Goal: Task Accomplishment & Management: Complete application form

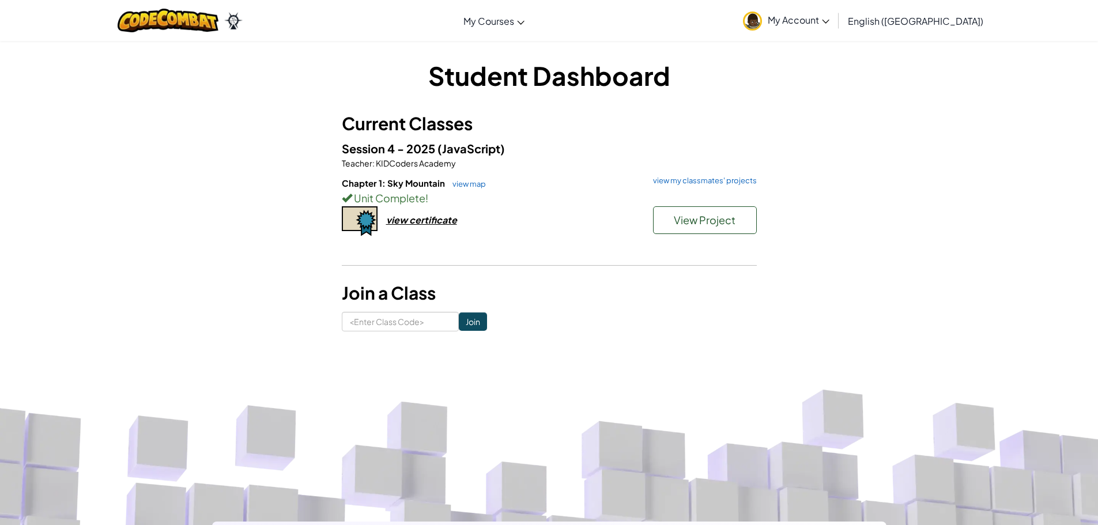
click at [834, 16] on link "My Account" at bounding box center [786, 20] width 98 height 36
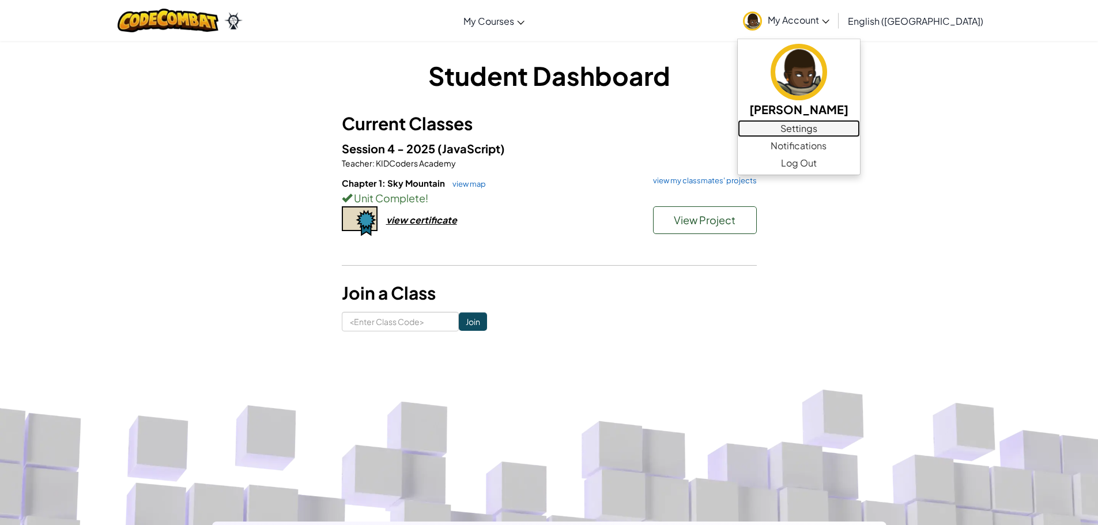
click at [860, 133] on link "Settings" at bounding box center [799, 128] width 122 height 17
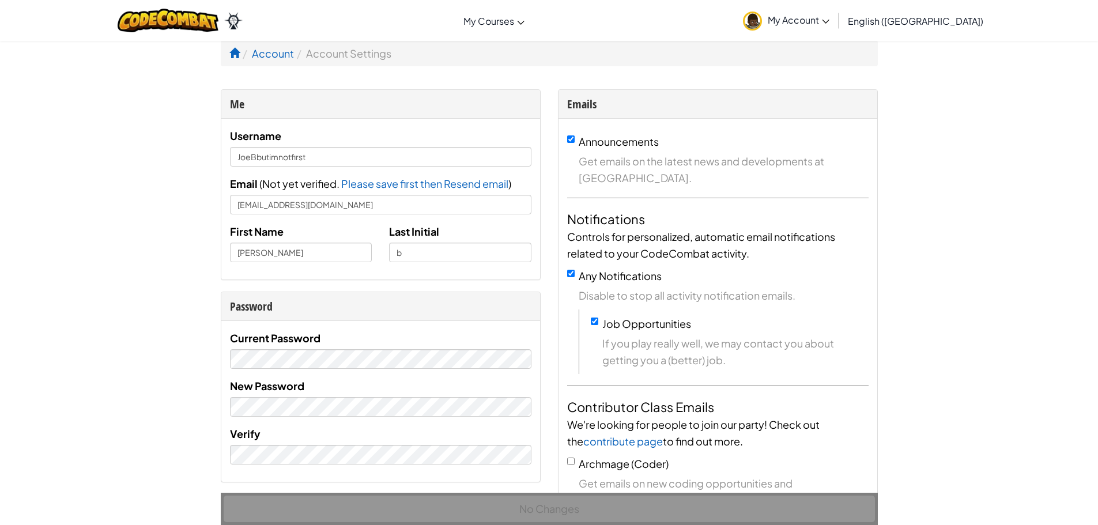
click at [830, 25] on span "My Account" at bounding box center [799, 20] width 62 height 12
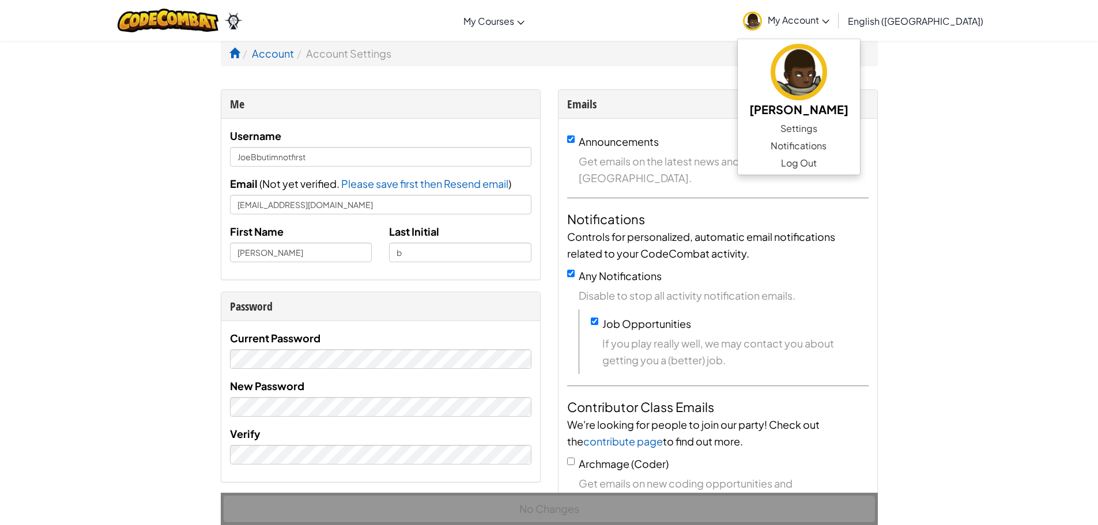
click at [836, 27] on link "My Account" at bounding box center [786, 20] width 98 height 36
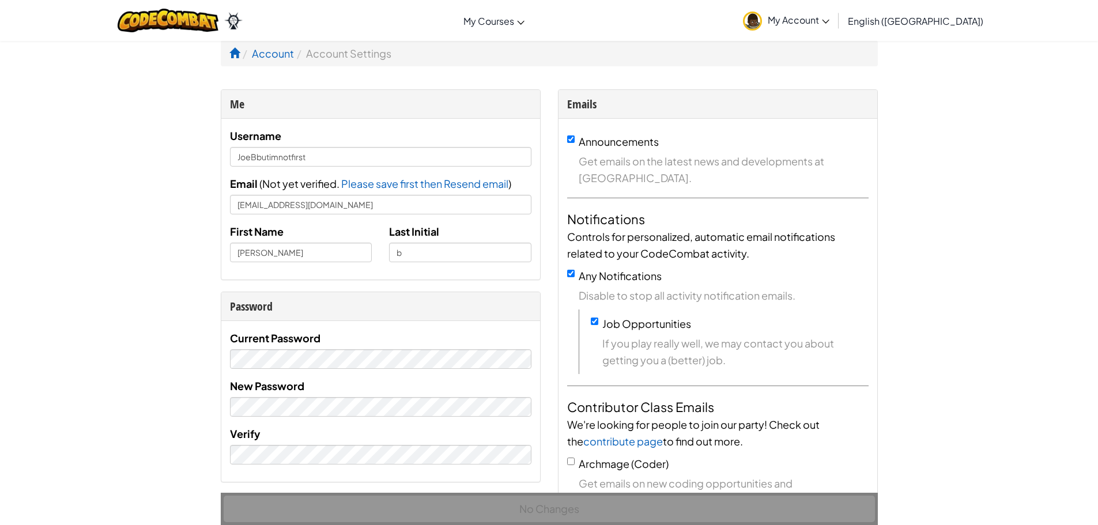
click at [836, 28] on link "My Account" at bounding box center [786, 20] width 98 height 36
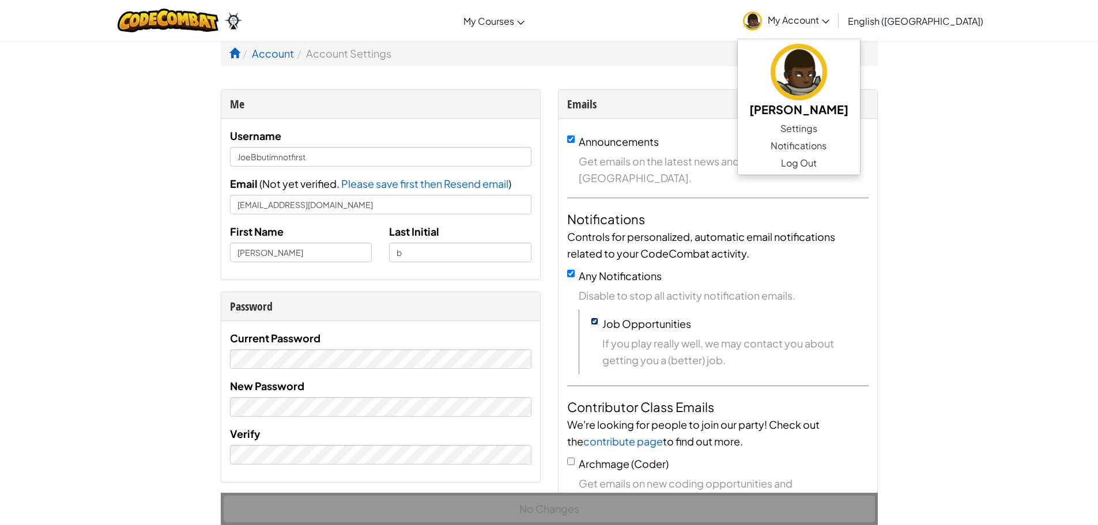
click at [597, 322] on input "Job Opportunities" at bounding box center [594, 321] width 7 height 7
checkbox input "false"
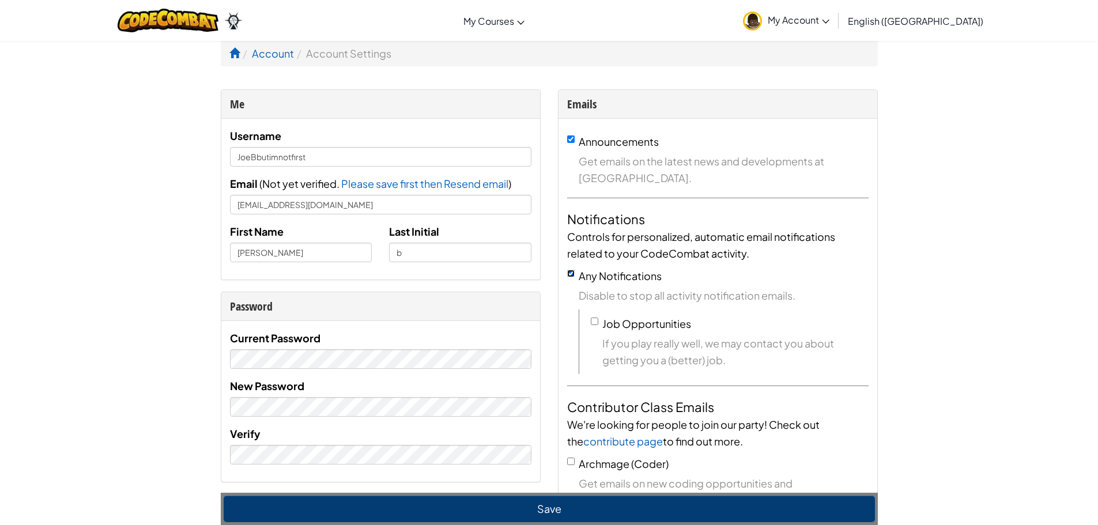
click at [569, 276] on input "Any Notifications" at bounding box center [570, 273] width 7 height 7
checkbox input "false"
click at [601, 323] on div "Job Opportunities If you play really well, we may contact you about getting you…" at bounding box center [730, 341] width 278 height 53
click at [595, 321] on input "Job Opportunities" at bounding box center [594, 321] width 7 height 7
checkbox input "true"
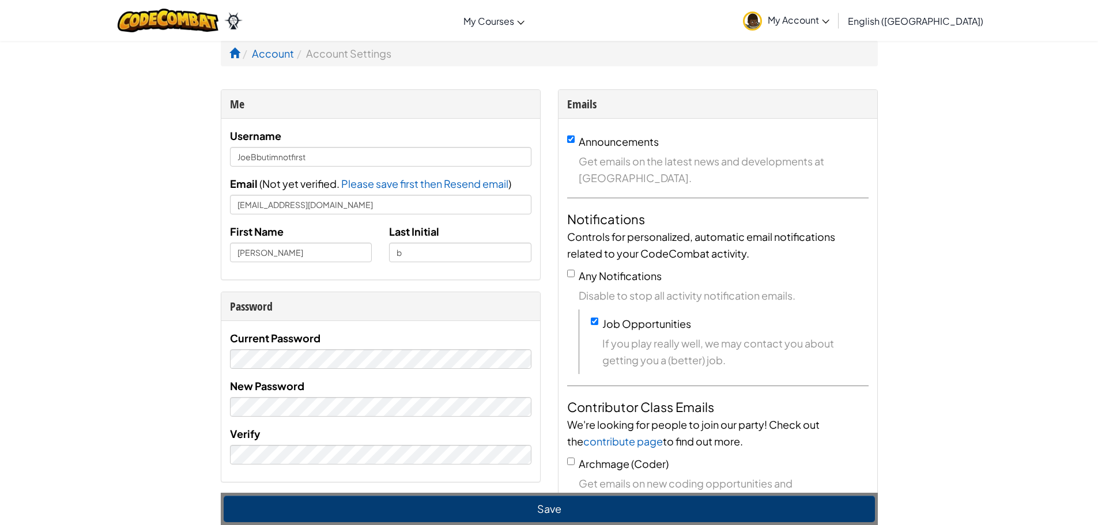
click at [579, 269] on label "Any Notifications" at bounding box center [620, 275] width 83 height 13
click at [575, 270] on input "Any Notifications" at bounding box center [570, 273] width 7 height 7
checkbox input "true"
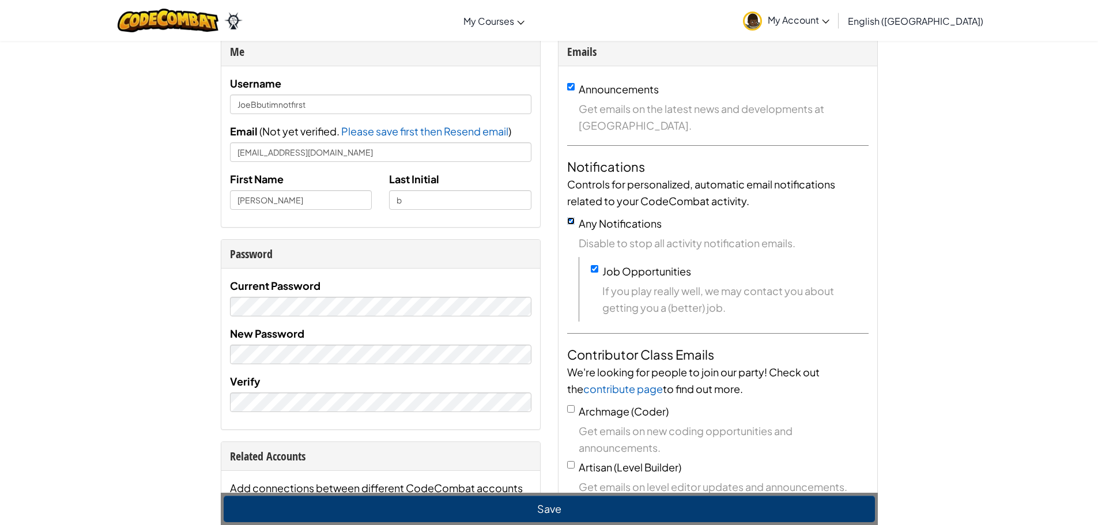
scroll to position [115, 0]
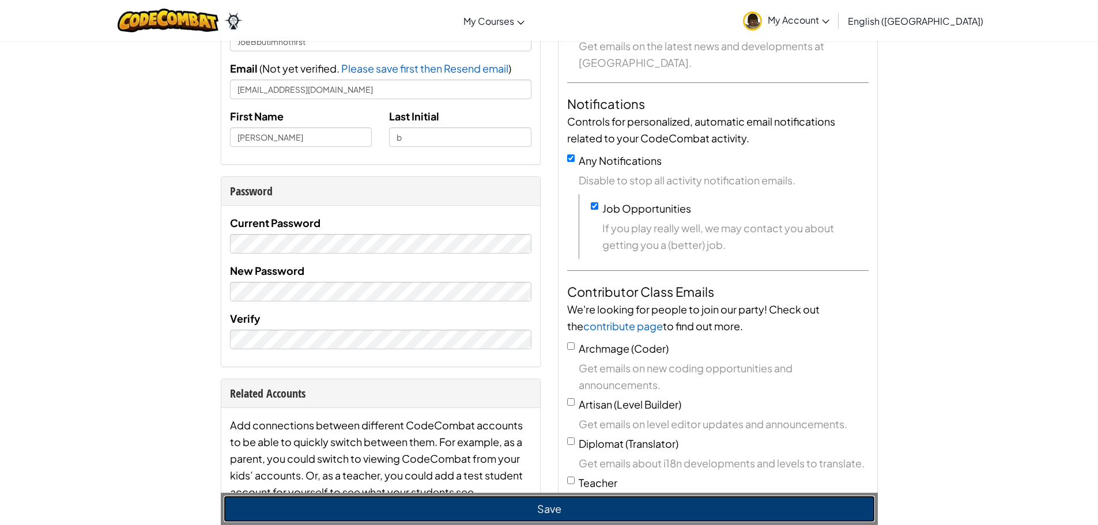
click at [583, 506] on button "Save" at bounding box center [550, 509] width 652 height 27
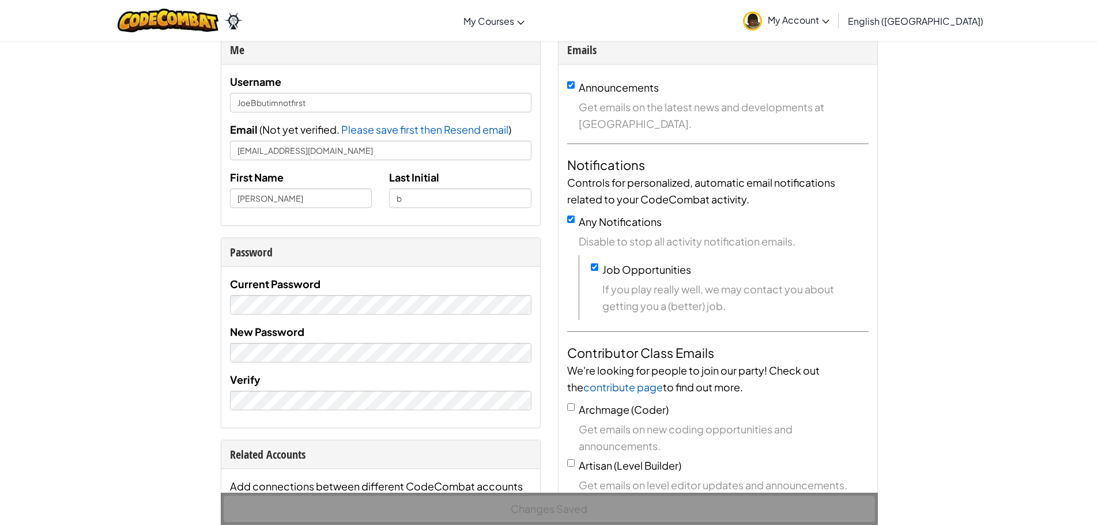
scroll to position [0, 0]
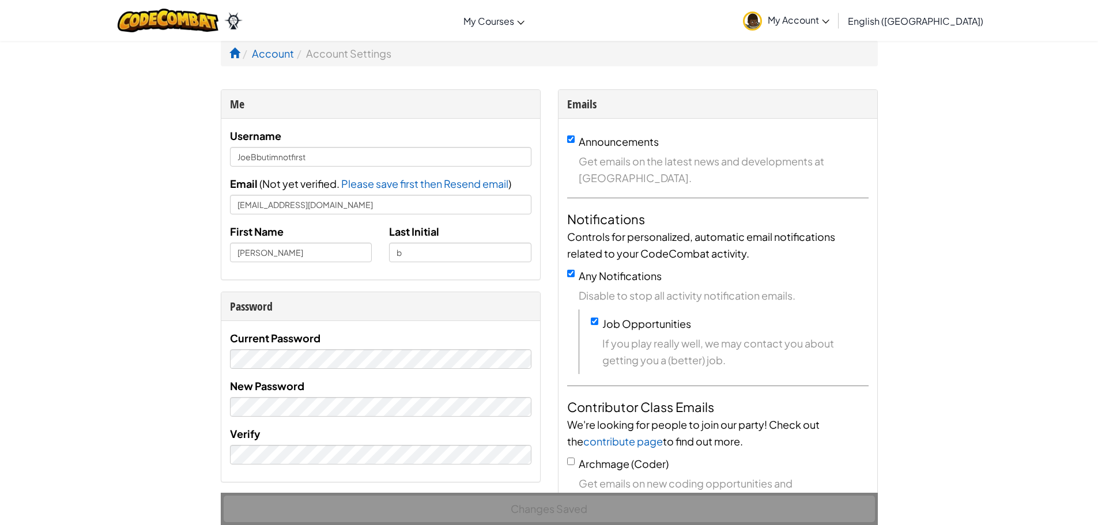
click at [570, 144] on div "Announcements Get emails on the latest news and developments at CodeCombat." at bounding box center [718, 159] width 302 height 53
click at [570, 140] on input "Announcements" at bounding box center [570, 139] width 7 height 7
checkbox input "false"
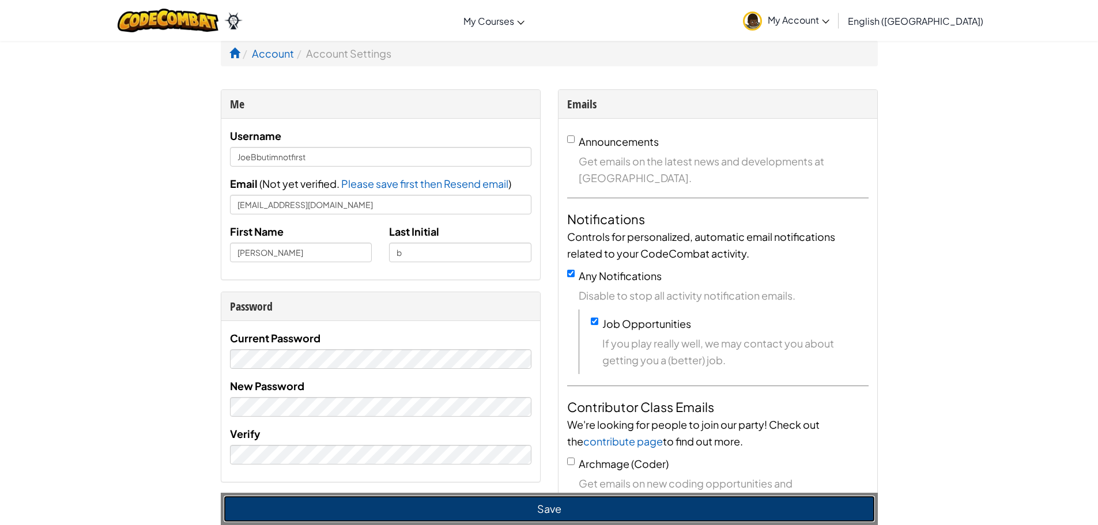
click at [583, 517] on button "Save" at bounding box center [550, 509] width 652 height 27
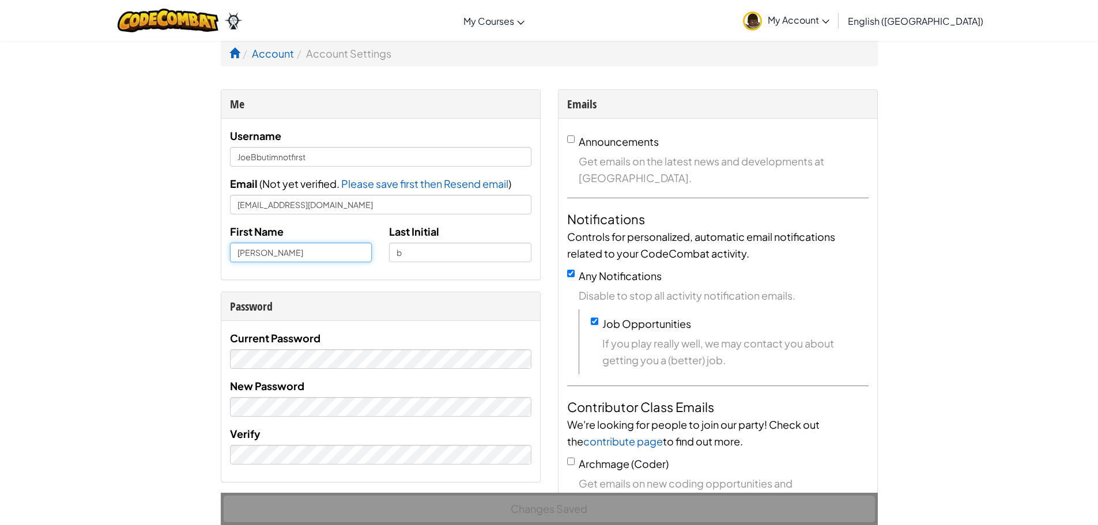
click at [239, 251] on input "[PERSON_NAME]" at bounding box center [301, 253] width 142 height 20
type input "[PERSON_NAME]"
click at [410, 247] on input "b" at bounding box center [460, 253] width 142 height 20
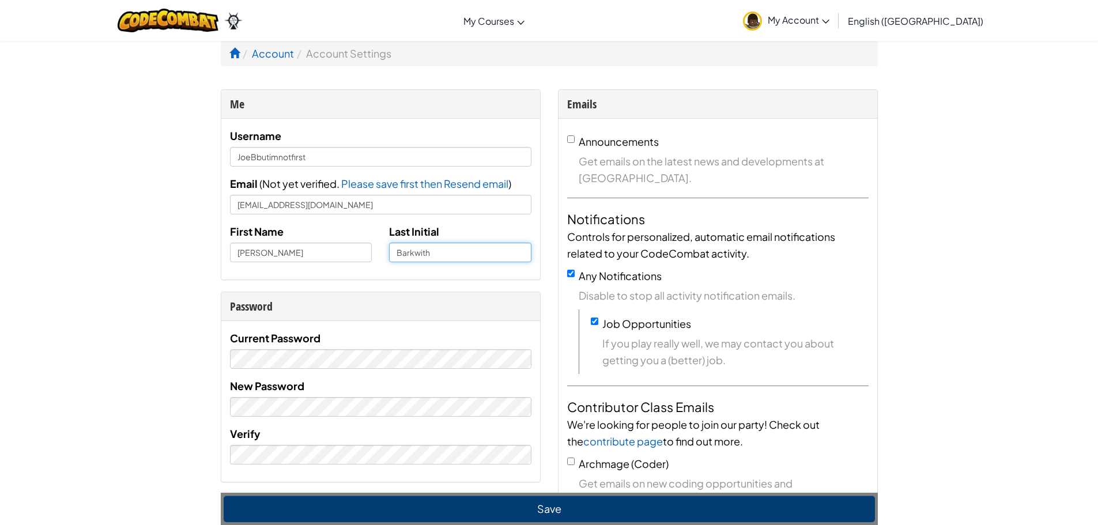
type input "Barkwith"
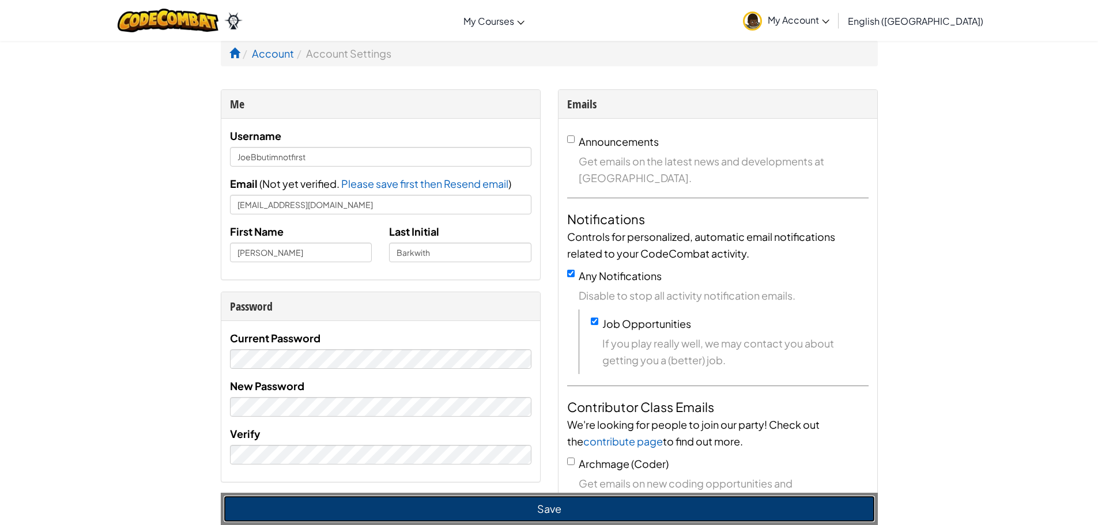
click at [584, 522] on button "Save" at bounding box center [550, 509] width 652 height 27
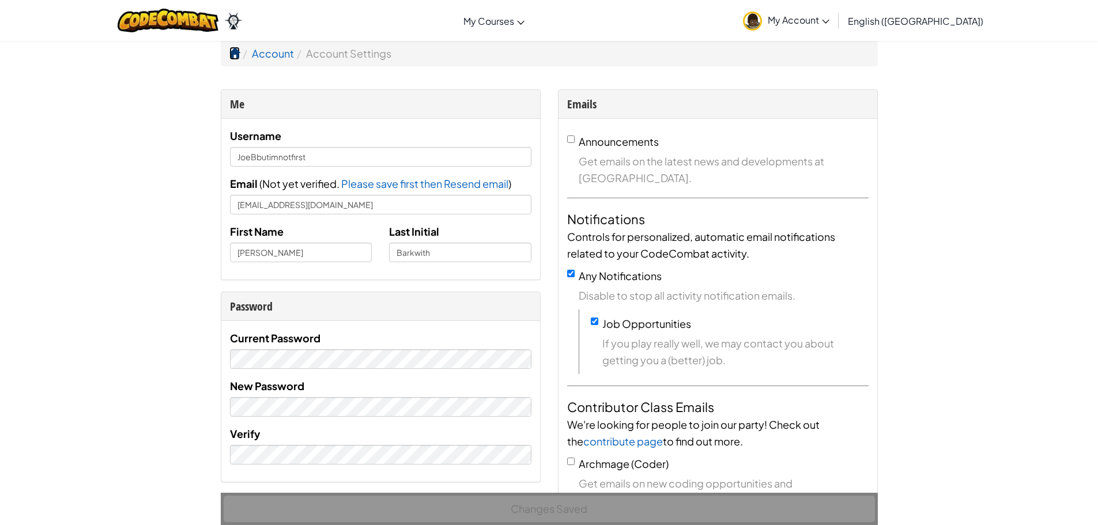
click at [232, 56] on span at bounding box center [234, 53] width 10 height 10
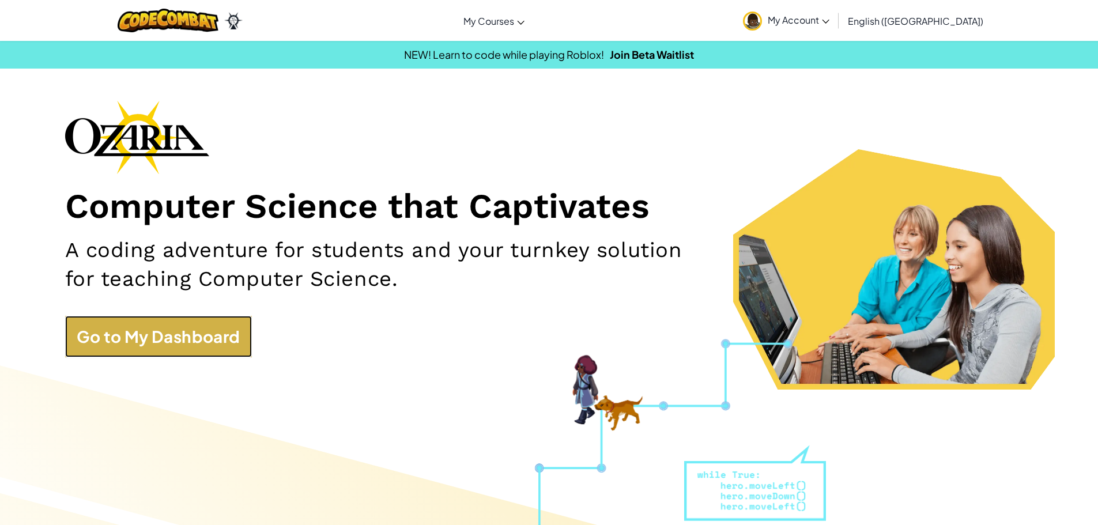
click at [198, 335] on link "Go to My Dashboard" at bounding box center [158, 337] width 187 height 42
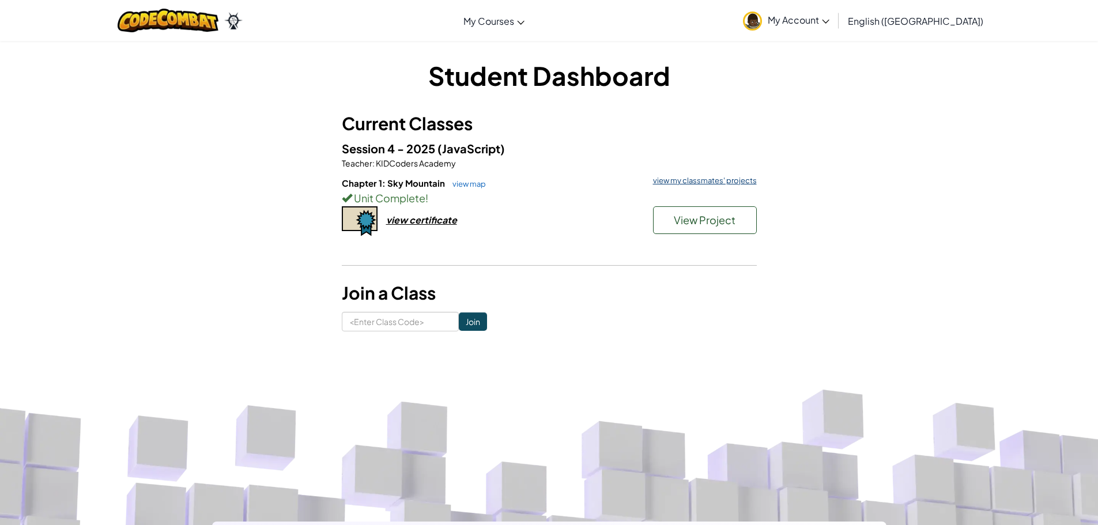
click at [711, 185] on link "view my classmates' projects" at bounding box center [703, 180] width 110 height 7
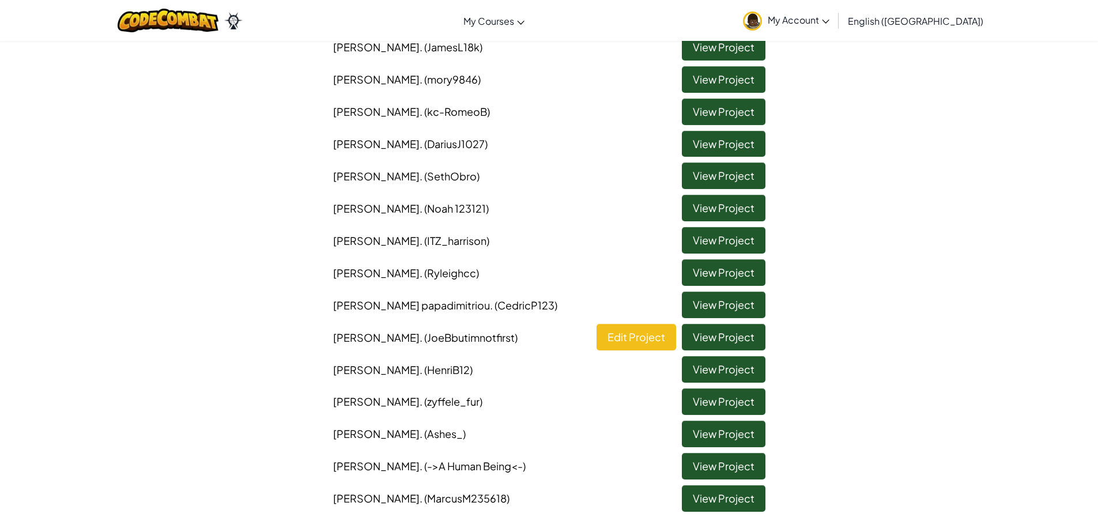
scroll to position [288, 0]
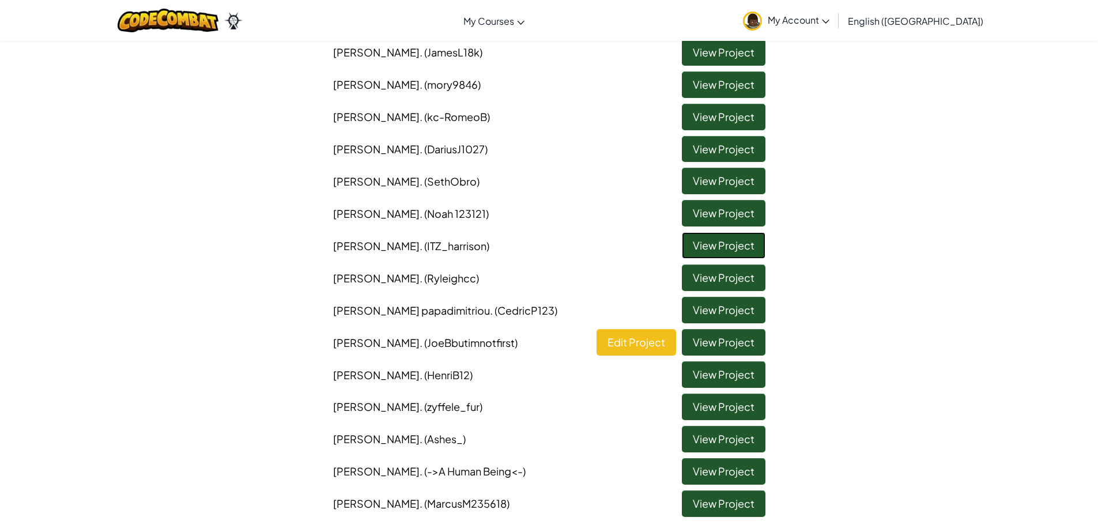
click at [703, 247] on link "View Project" at bounding box center [724, 245] width 84 height 27
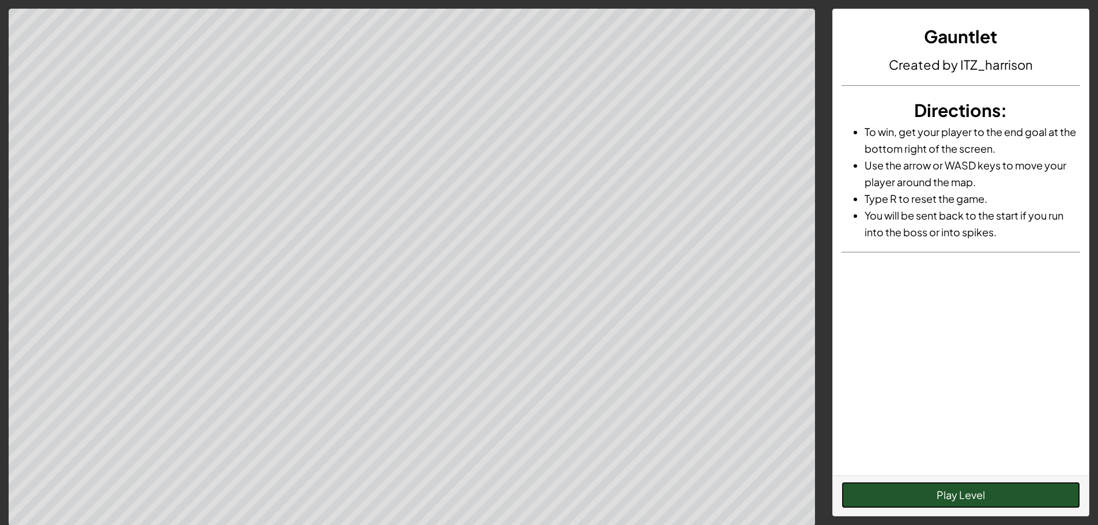
click at [957, 487] on button "Play Level" at bounding box center [961, 495] width 239 height 27
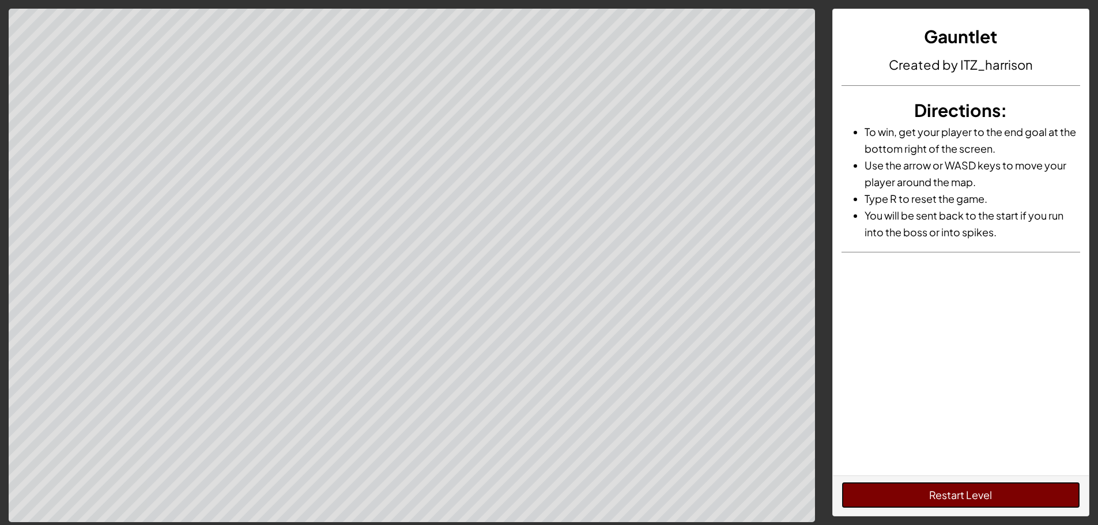
click at [944, 503] on button "Restart Level" at bounding box center [961, 495] width 239 height 27
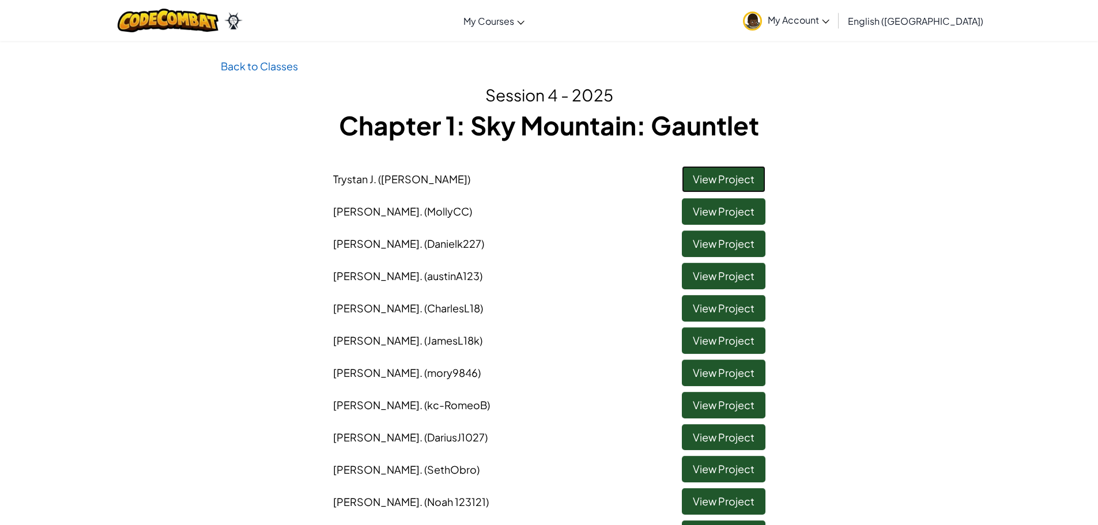
click at [739, 180] on link "View Project" at bounding box center [724, 179] width 84 height 27
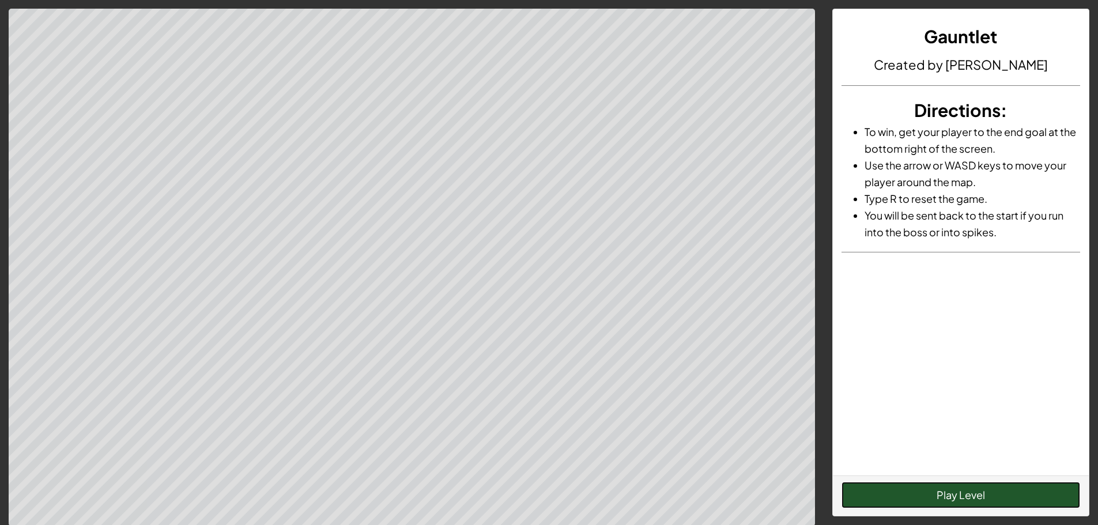
click at [893, 492] on button "Play Level" at bounding box center [961, 495] width 239 height 27
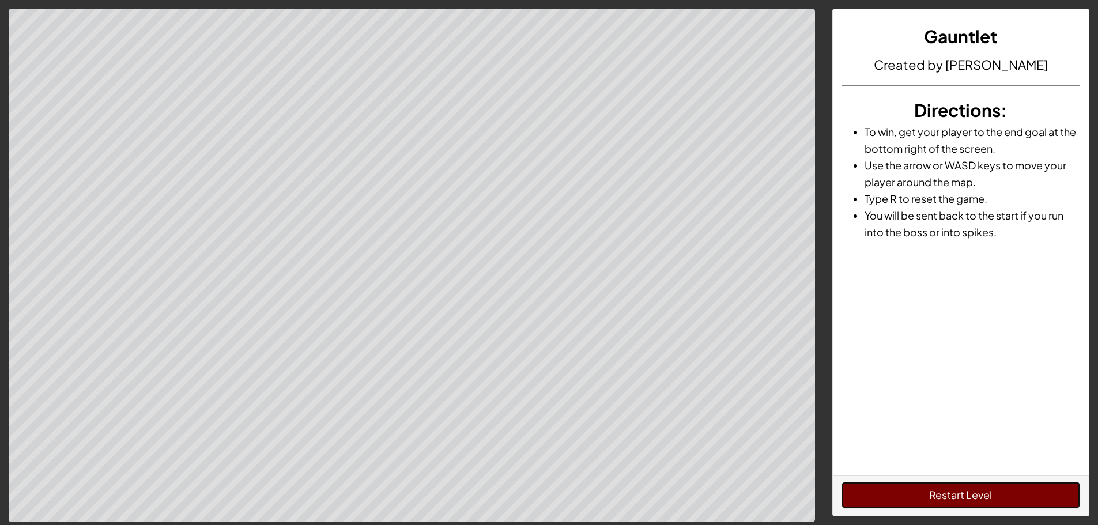
click at [982, 491] on button "Restart Level" at bounding box center [961, 495] width 239 height 27
click at [985, 496] on button "Restart Level" at bounding box center [961, 495] width 239 height 27
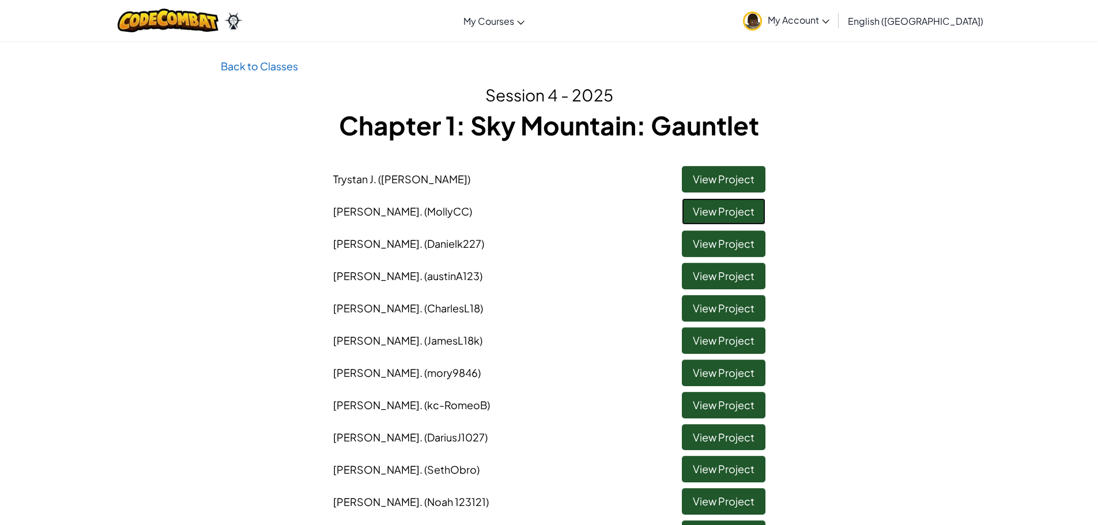
click at [735, 214] on link "View Project" at bounding box center [724, 211] width 84 height 27
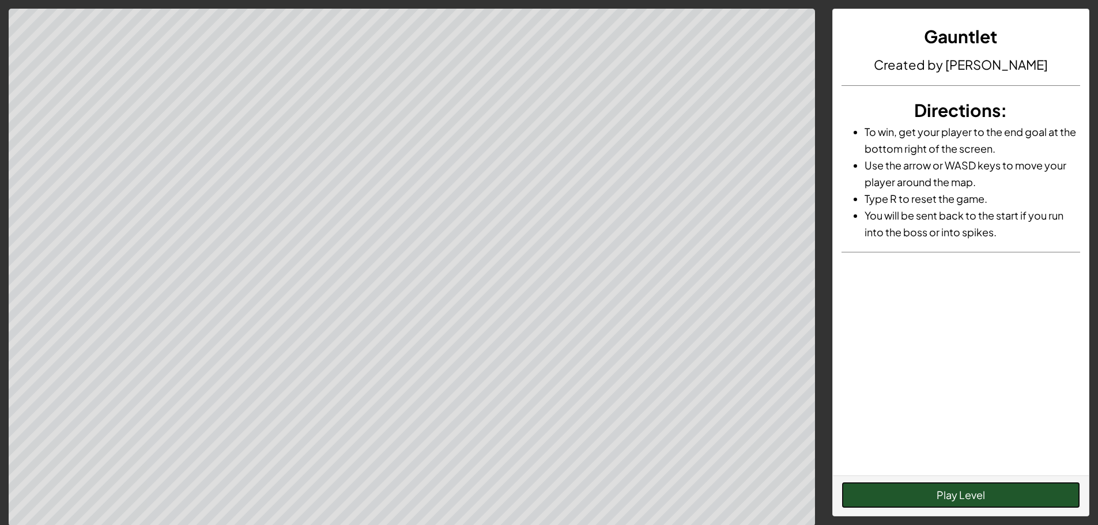
click at [946, 494] on button "Play Level" at bounding box center [961, 495] width 239 height 27
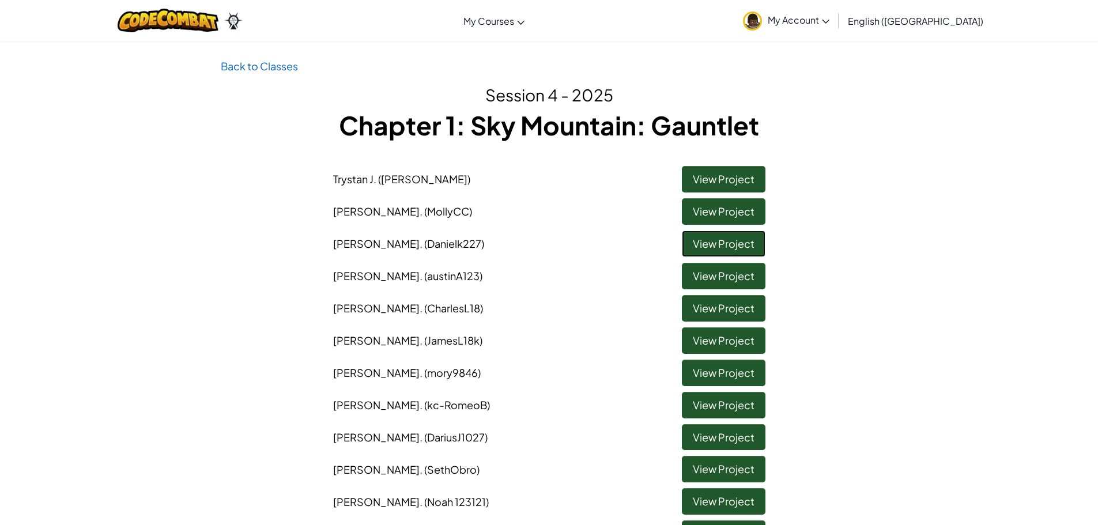
click at [747, 242] on link "View Project" at bounding box center [724, 244] width 84 height 27
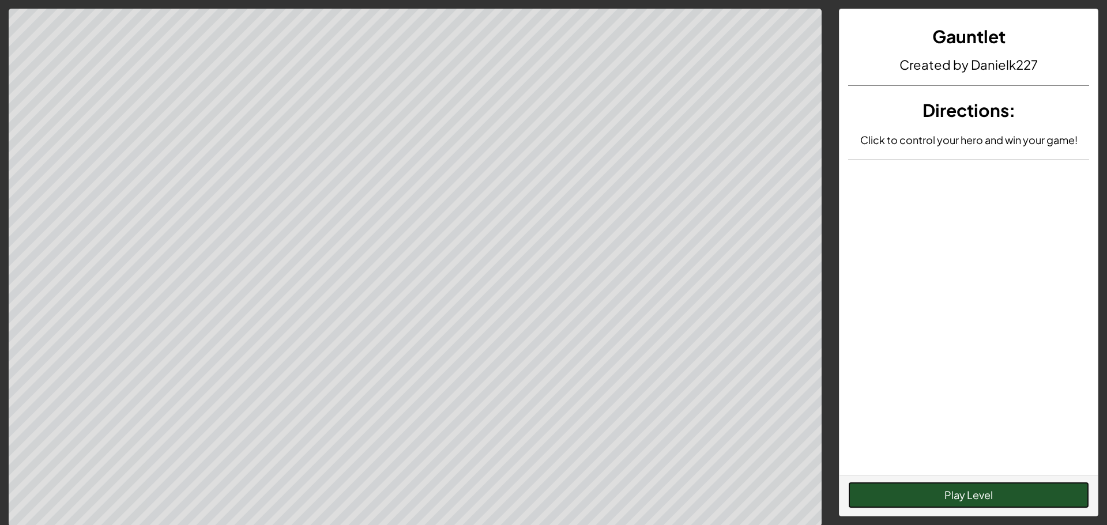
click at [938, 494] on button "Play Level" at bounding box center [968, 495] width 241 height 27
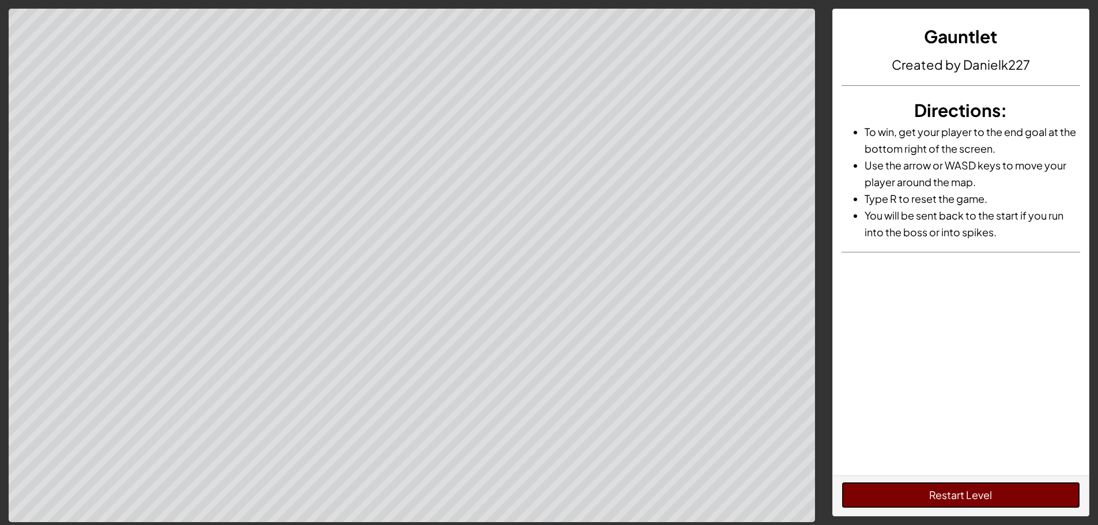
click at [922, 492] on button "Restart Level" at bounding box center [961, 495] width 239 height 27
click at [980, 497] on button "Restart Level" at bounding box center [961, 495] width 239 height 27
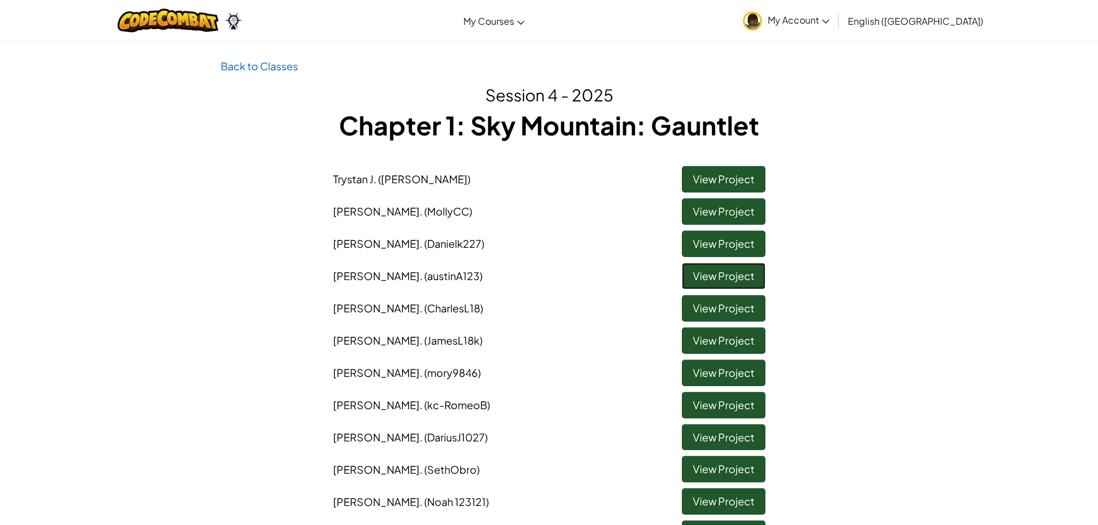
click at [736, 279] on link "View Project" at bounding box center [724, 276] width 84 height 27
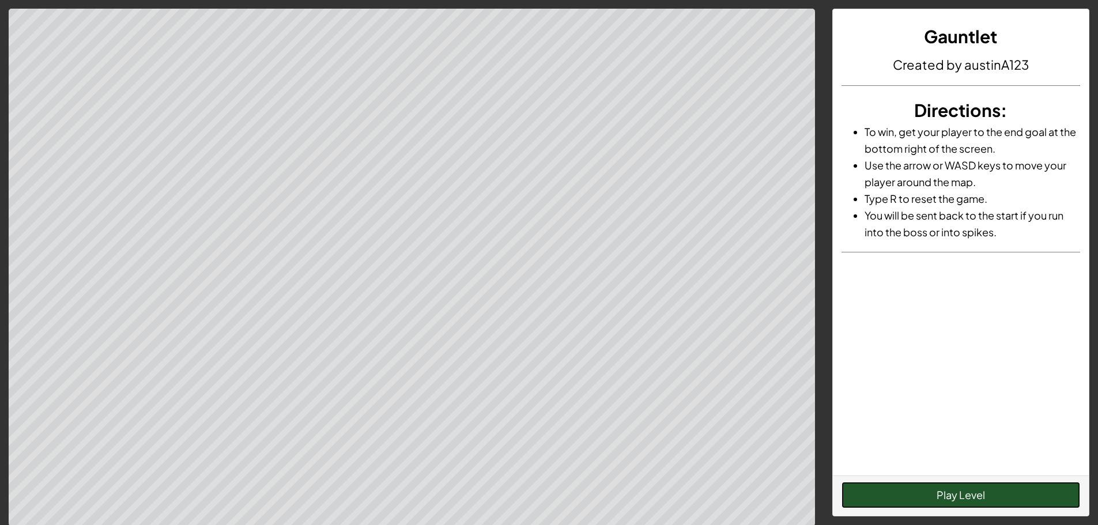
click at [993, 491] on button "Play Level" at bounding box center [961, 495] width 239 height 27
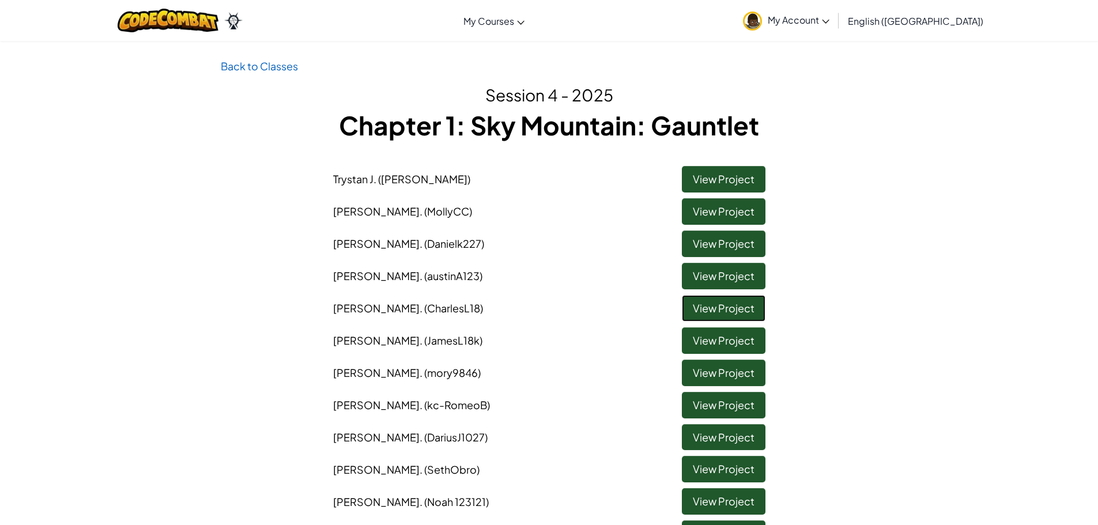
click at [740, 315] on link "View Project" at bounding box center [724, 308] width 84 height 27
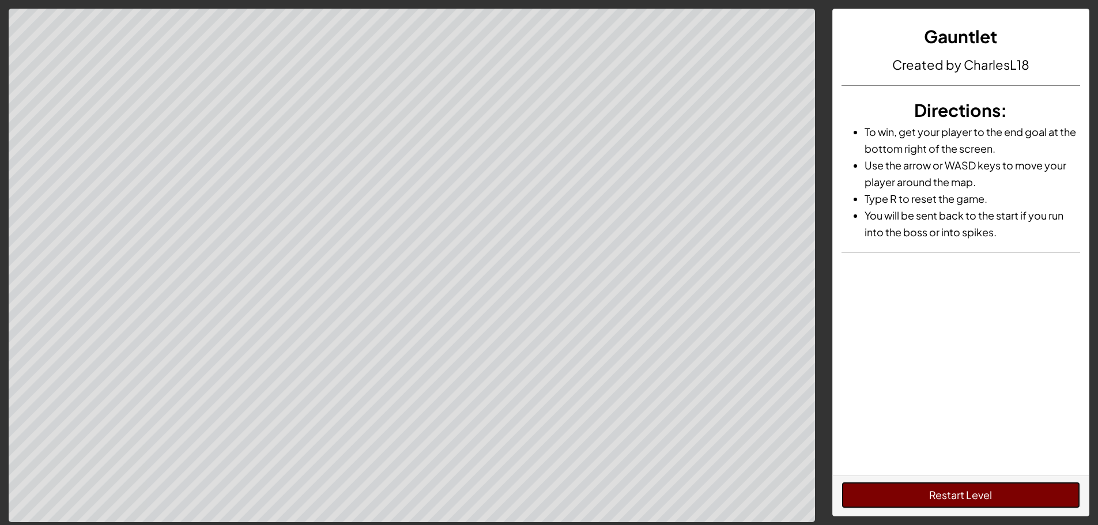
click at [952, 492] on button "Restart Level" at bounding box center [961, 495] width 239 height 27
click at [1027, 485] on button "Restart Level" at bounding box center [961, 495] width 239 height 27
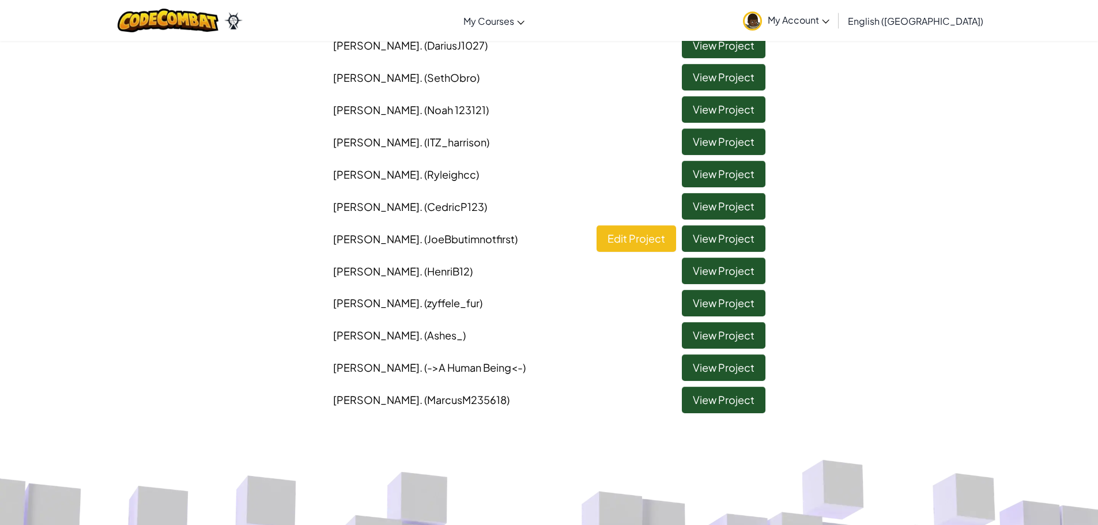
scroll to position [404, 0]
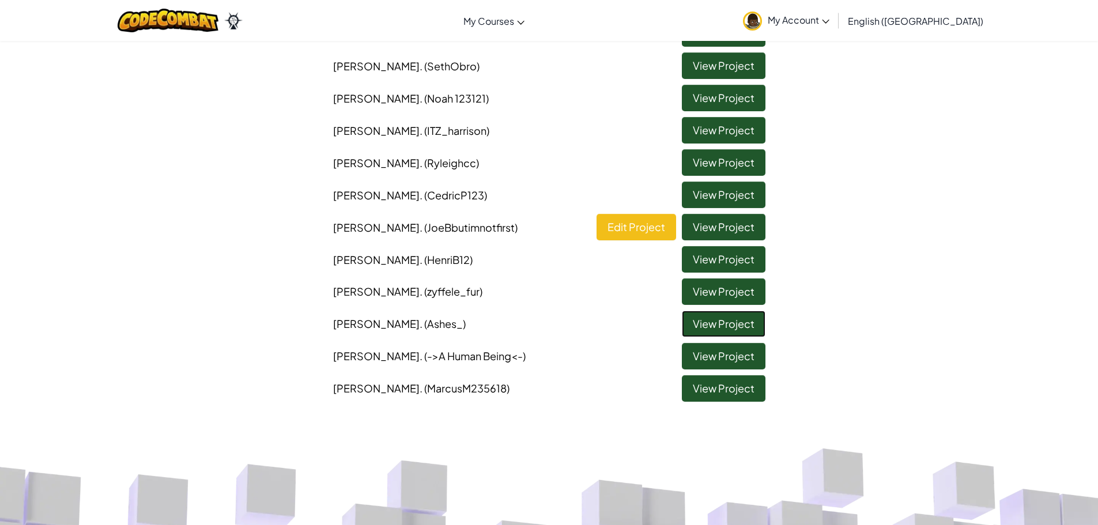
click at [714, 329] on link "View Project" at bounding box center [724, 324] width 84 height 27
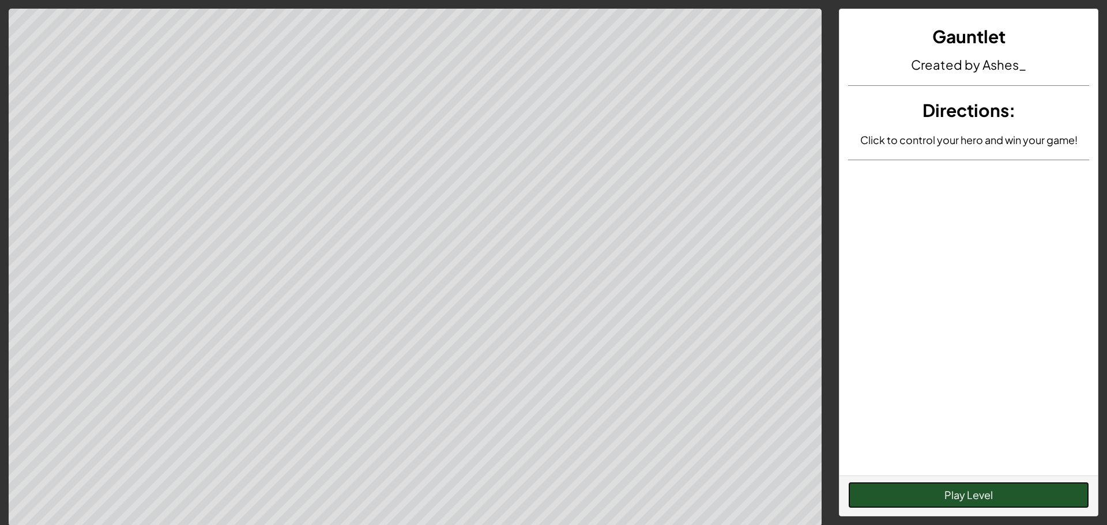
click at [1009, 506] on button "Play Level" at bounding box center [968, 495] width 241 height 27
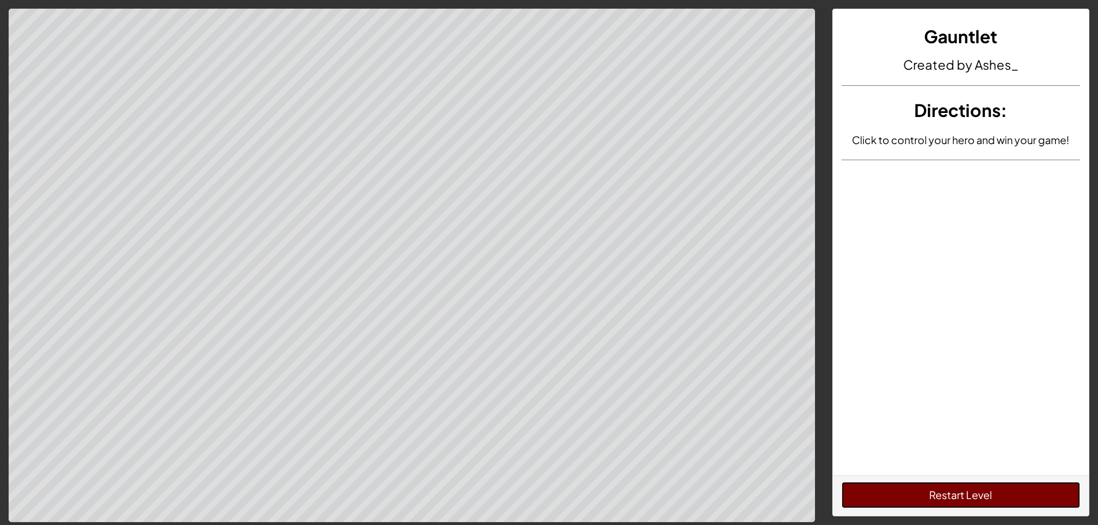
click at [933, 500] on button "Restart Level" at bounding box center [961, 495] width 239 height 27
click at [923, 507] on button "Restart Level" at bounding box center [961, 495] width 239 height 27
click at [930, 495] on button "Restart Level" at bounding box center [961, 495] width 239 height 27
click at [927, 502] on button "Restart Level" at bounding box center [961, 495] width 239 height 27
click at [920, 490] on button "Restart Level" at bounding box center [961, 495] width 239 height 27
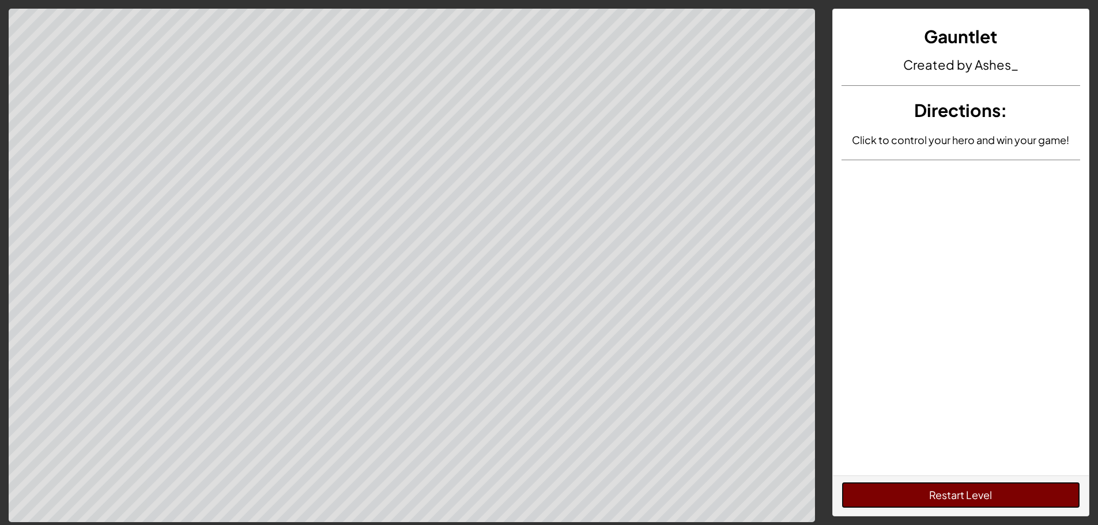
click at [925, 491] on button "Restart Level" at bounding box center [961, 495] width 239 height 27
click at [931, 492] on button "Restart Level" at bounding box center [961, 495] width 239 height 27
drag, startPoint x: 896, startPoint y: 164, endPoint x: 838, endPoint y: 165, distance: 58.2
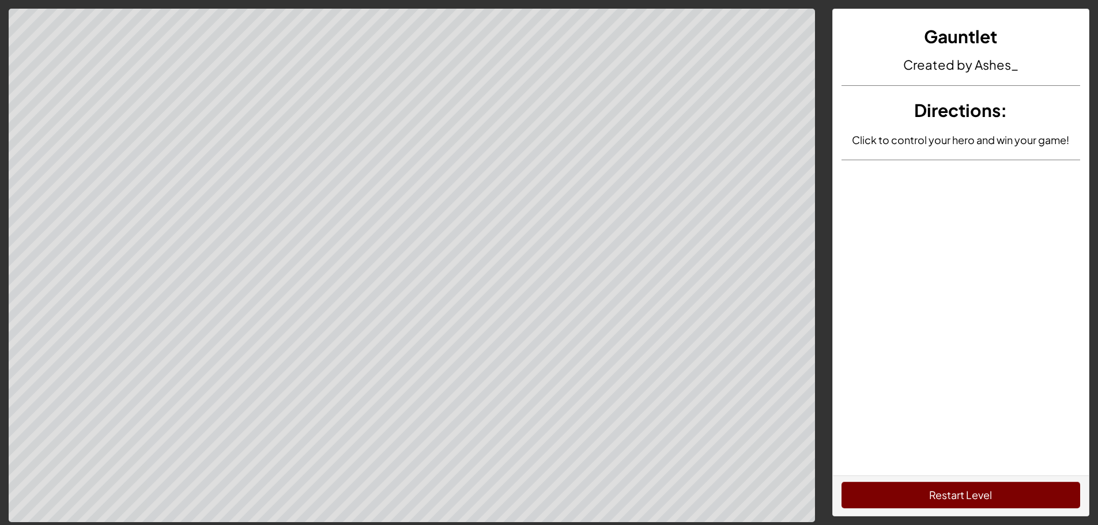
click at [838, 165] on div "Gauntlet Created by Ashes_ Directions : Click to control your hero and win your…" at bounding box center [961, 242] width 256 height 466
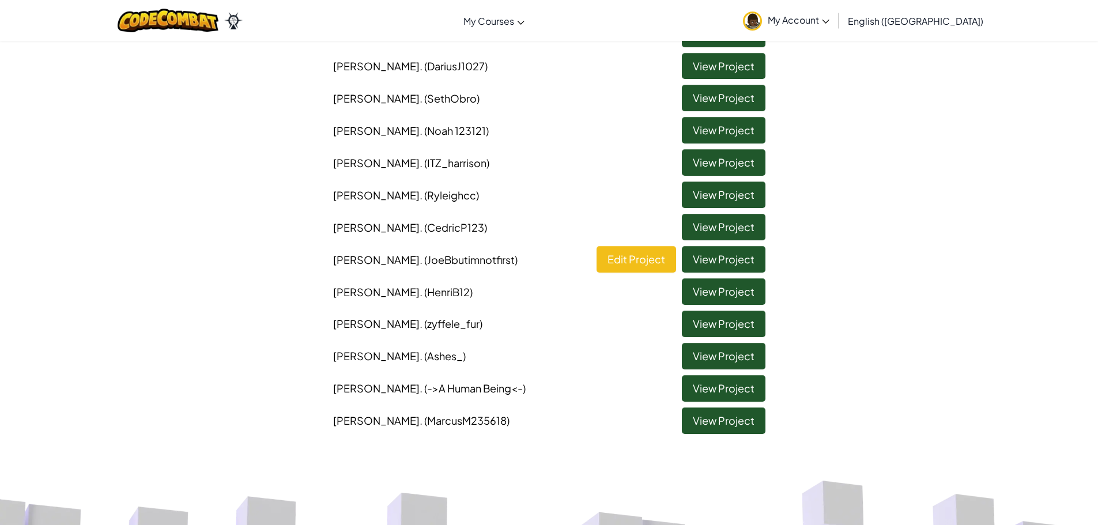
scroll to position [404, 0]
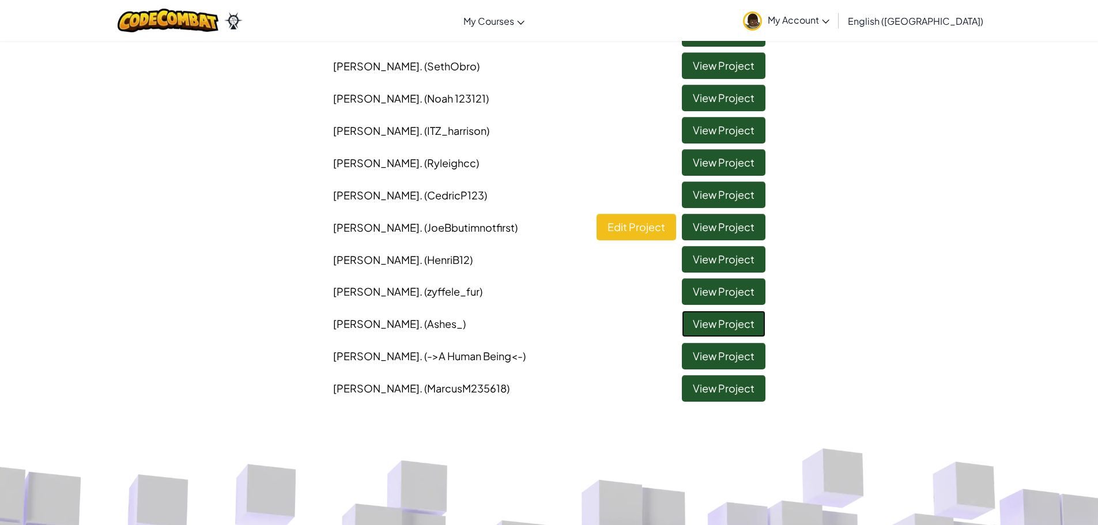
click at [712, 330] on link "View Project" at bounding box center [724, 324] width 84 height 27
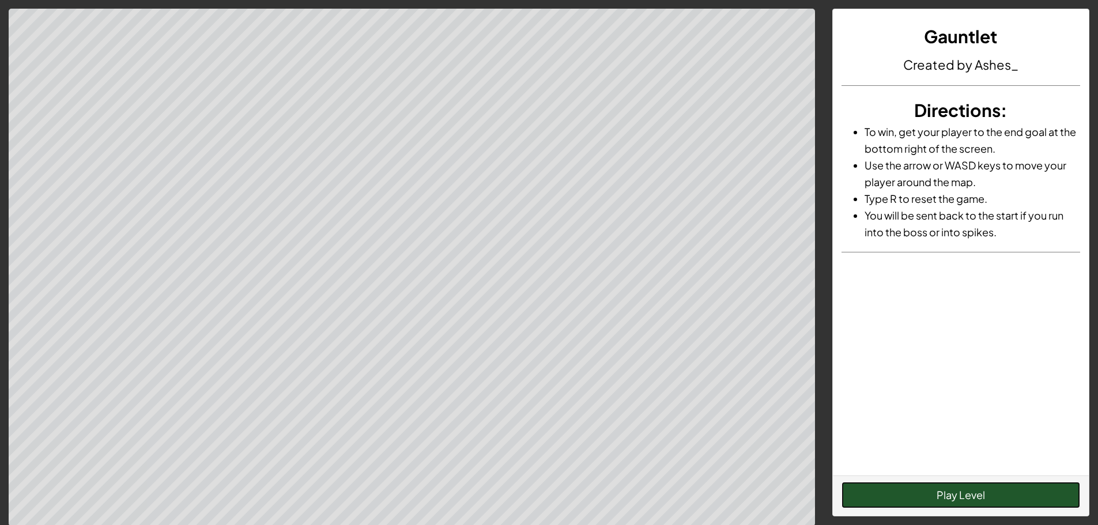
click at [928, 498] on button "Play Level" at bounding box center [961, 495] width 239 height 27
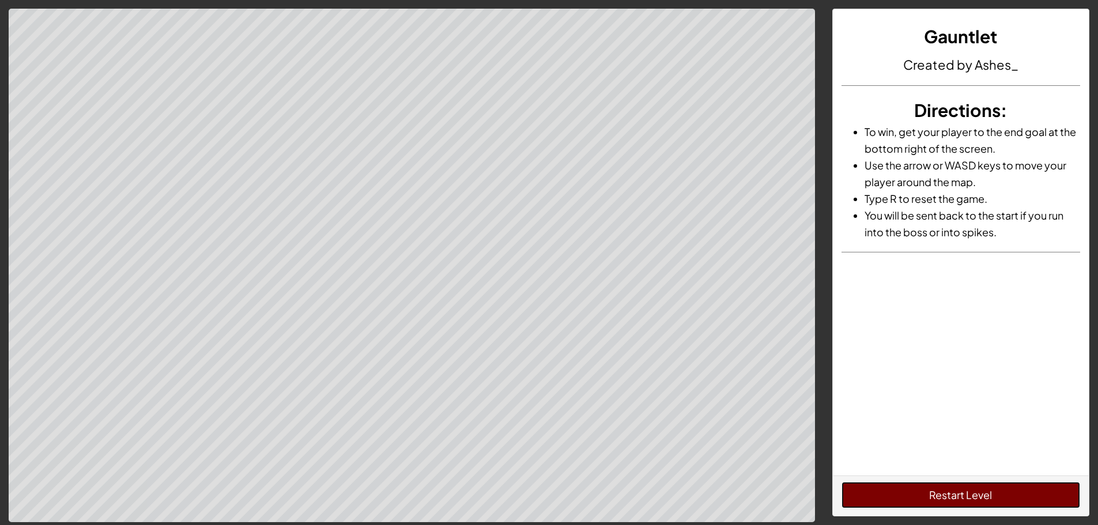
click at [929, 500] on button "Restart Level" at bounding box center [961, 495] width 239 height 27
click at [929, 501] on button "Restart Level" at bounding box center [961, 495] width 239 height 27
click at [929, 500] on button "Restart Level" at bounding box center [961, 495] width 239 height 27
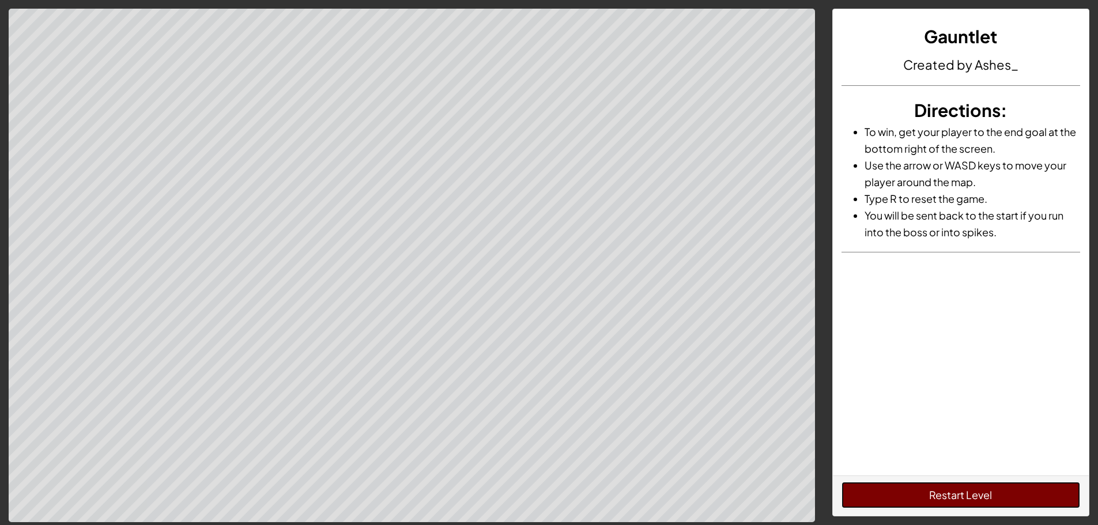
click at [929, 500] on button "Restart Level" at bounding box center [961, 495] width 239 height 27
click at [929, 499] on button "Restart Level" at bounding box center [961, 495] width 239 height 27
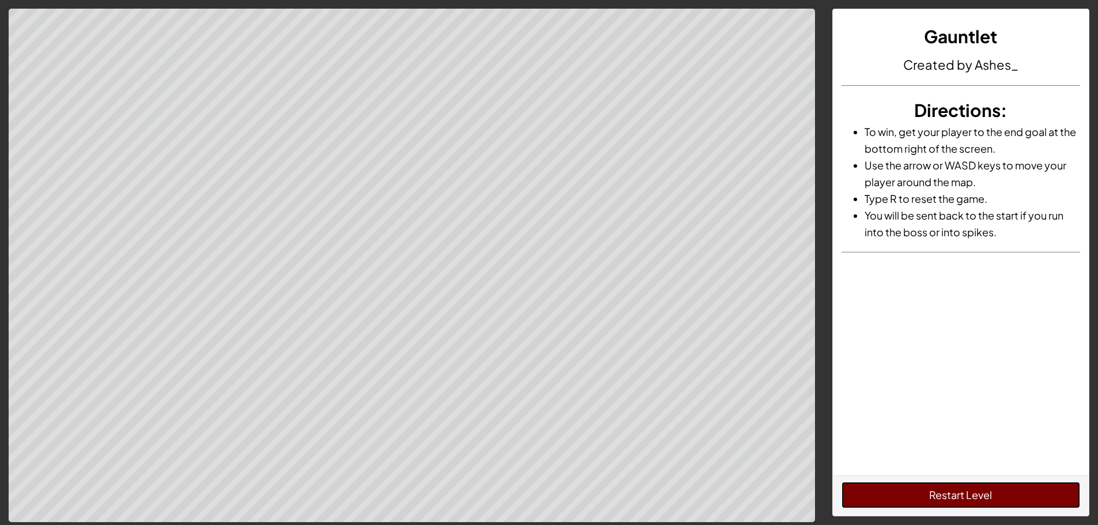
click at [929, 499] on button "Restart Level" at bounding box center [961, 495] width 239 height 27
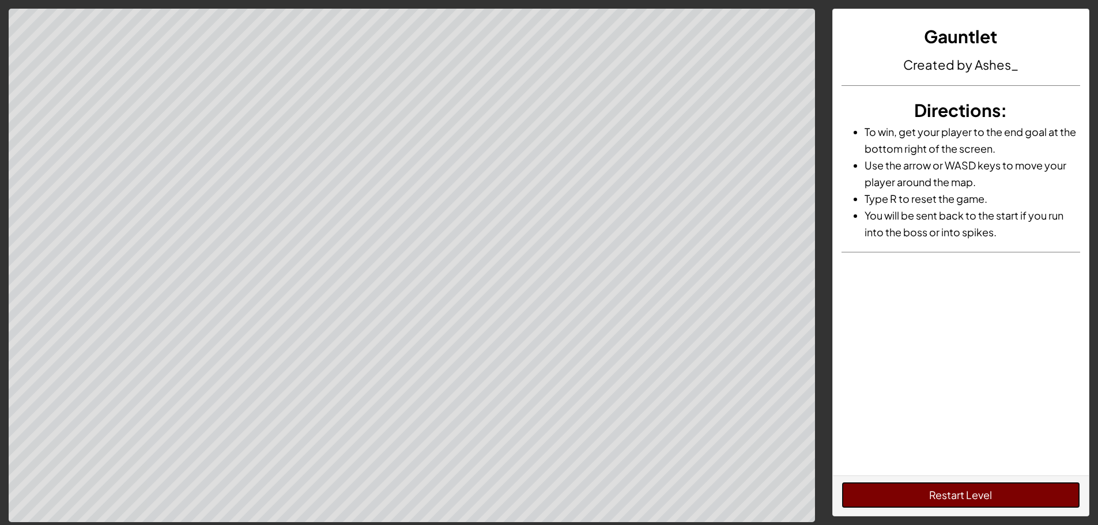
click at [928, 499] on button "Restart Level" at bounding box center [961, 495] width 239 height 27
click at [925, 494] on button "Restart Level" at bounding box center [961, 495] width 239 height 27
drag, startPoint x: 925, startPoint y: 494, endPoint x: 920, endPoint y: 491, distance: 5.9
click at [923, 488] on button "Restart Level" at bounding box center [961, 495] width 239 height 27
drag, startPoint x: 920, startPoint y: 491, endPoint x: 915, endPoint y: 514, distance: 23.1
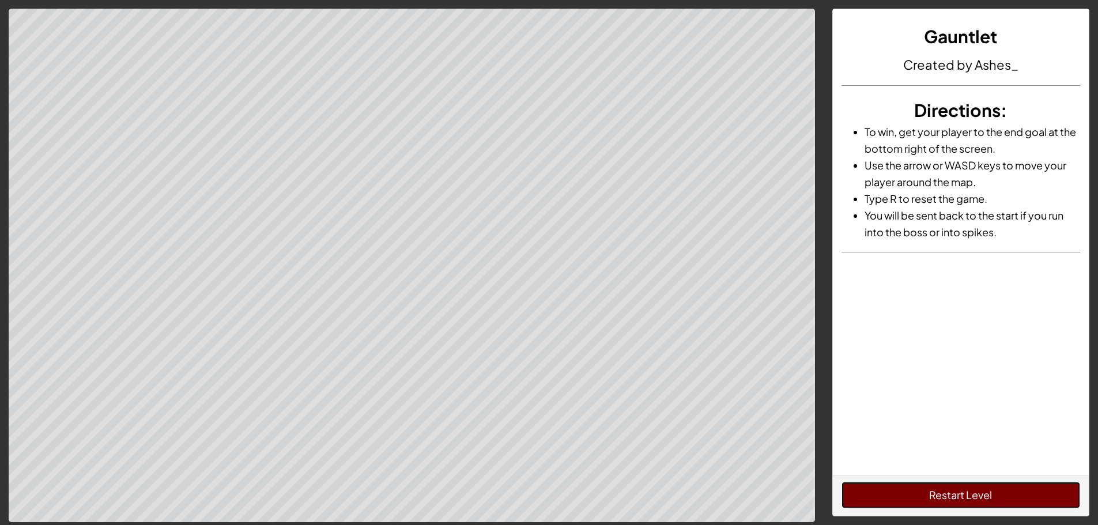
click at [919, 488] on button "Restart Level" at bounding box center [961, 495] width 239 height 27
drag, startPoint x: 915, startPoint y: 514, endPoint x: 915, endPoint y: 524, distance: 10.4
click at [914, 513] on div "Restart Level" at bounding box center [961, 496] width 256 height 40
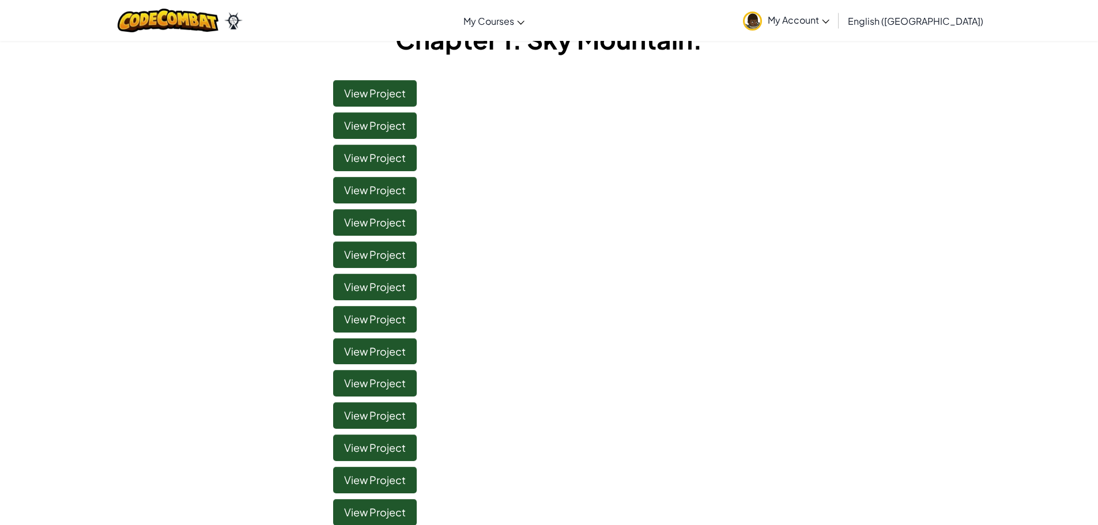
scroll to position [231, 0]
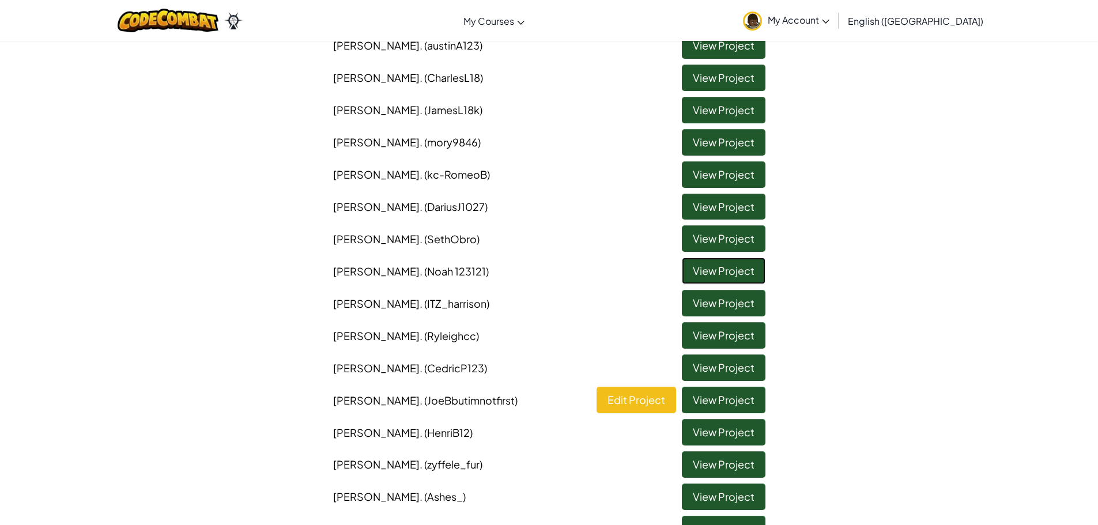
click at [703, 274] on link "View Project" at bounding box center [724, 271] width 84 height 27
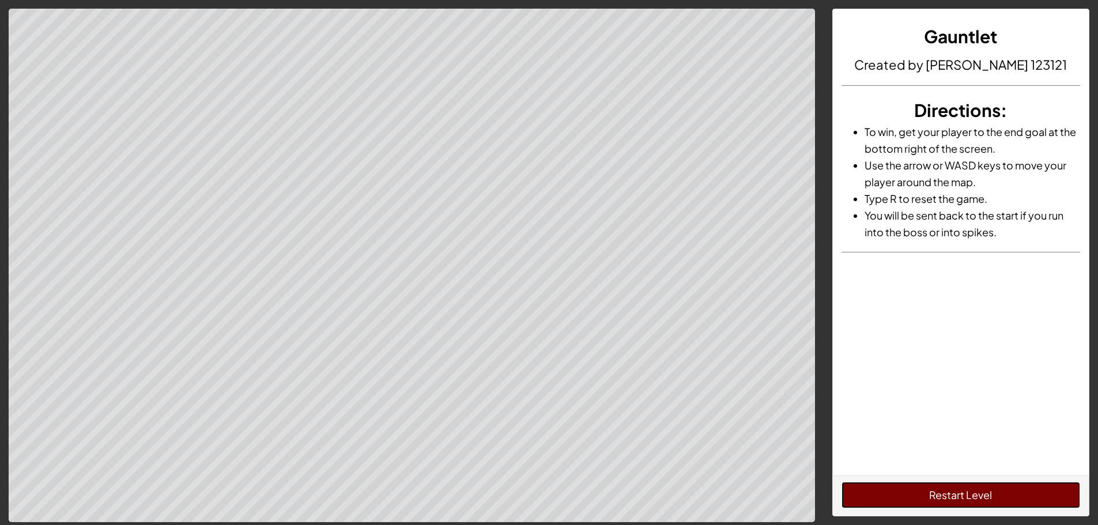
click at [928, 494] on button "Restart Level" at bounding box center [961, 495] width 239 height 27
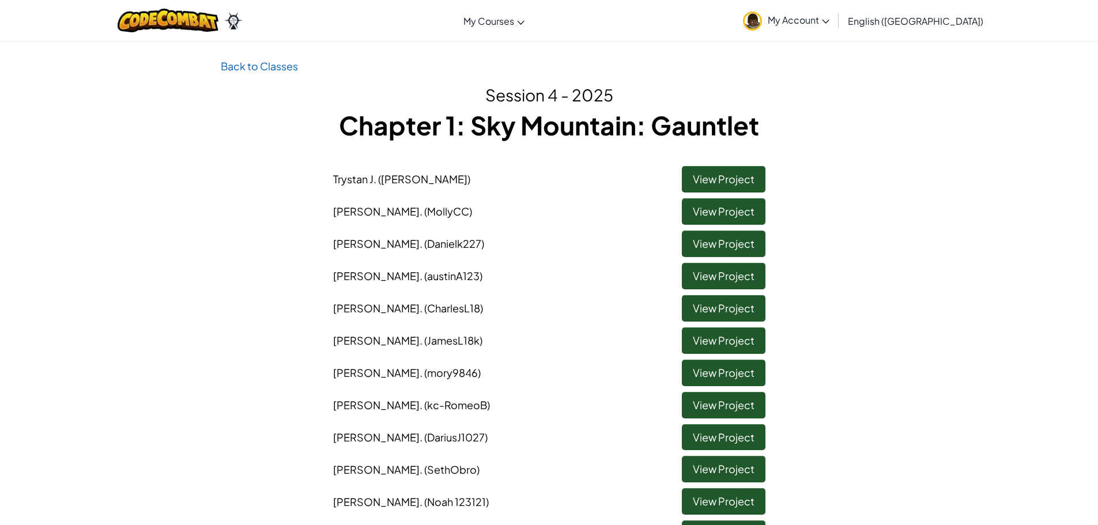
scroll to position [231, 0]
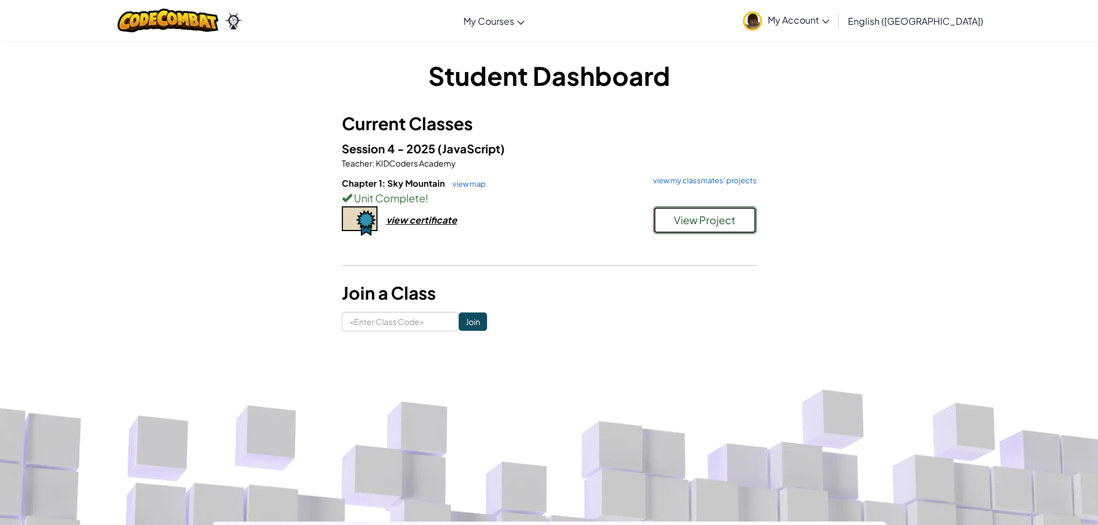
click at [708, 231] on button "View Project" at bounding box center [705, 220] width 104 height 28
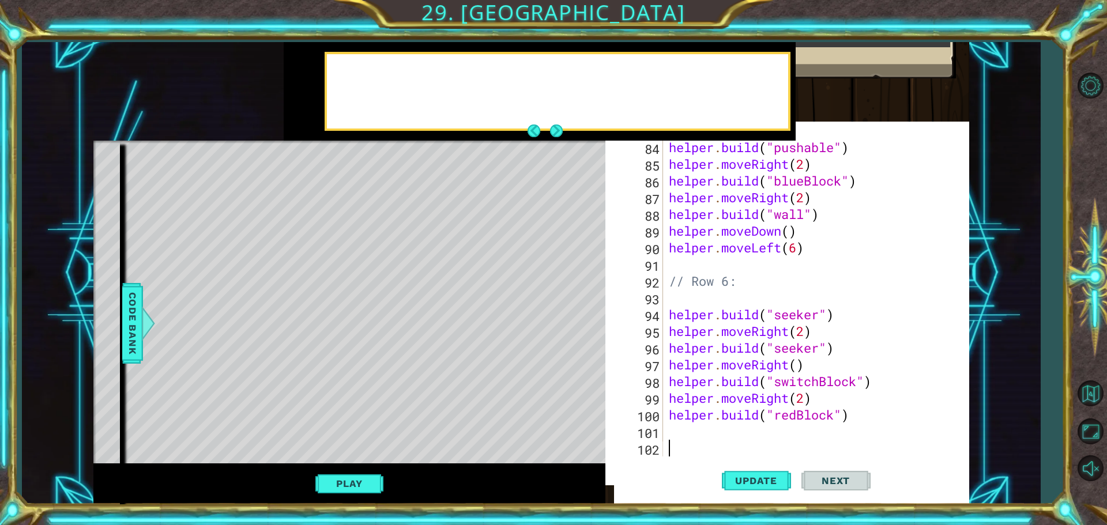
scroll to position [1421, 0]
click at [554, 127] on button "Next" at bounding box center [556, 130] width 21 height 21
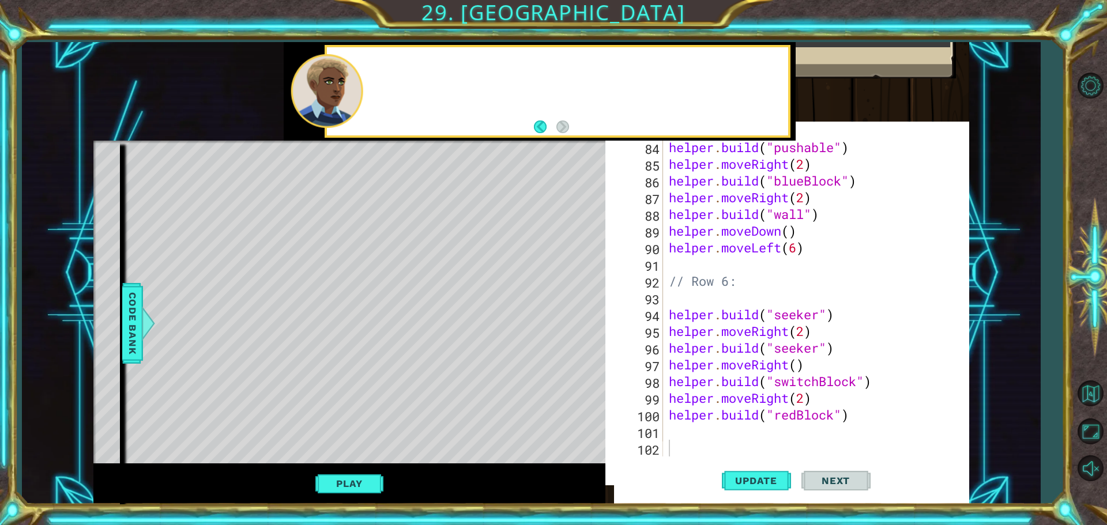
click at [554, 127] on button "Back" at bounding box center [545, 127] width 22 height 13
click at [558, 127] on button "Next" at bounding box center [563, 127] width 14 height 14
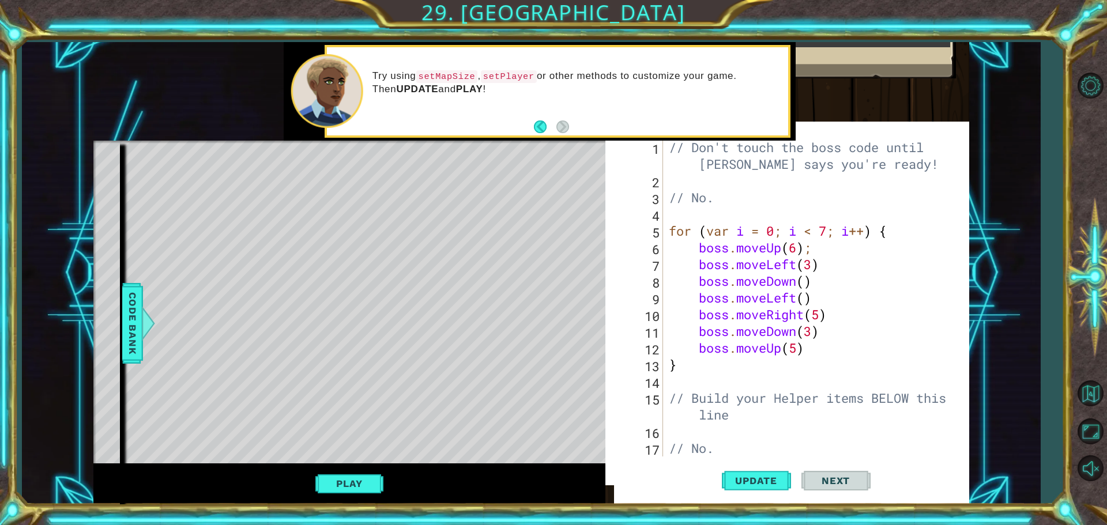
scroll to position [0, 0]
click at [751, 479] on span "Update" at bounding box center [756, 481] width 65 height 12
click at [367, 477] on div "Play" at bounding box center [349, 484] width 512 height 41
click at [369, 486] on button "Play" at bounding box center [348, 484] width 67 height 22
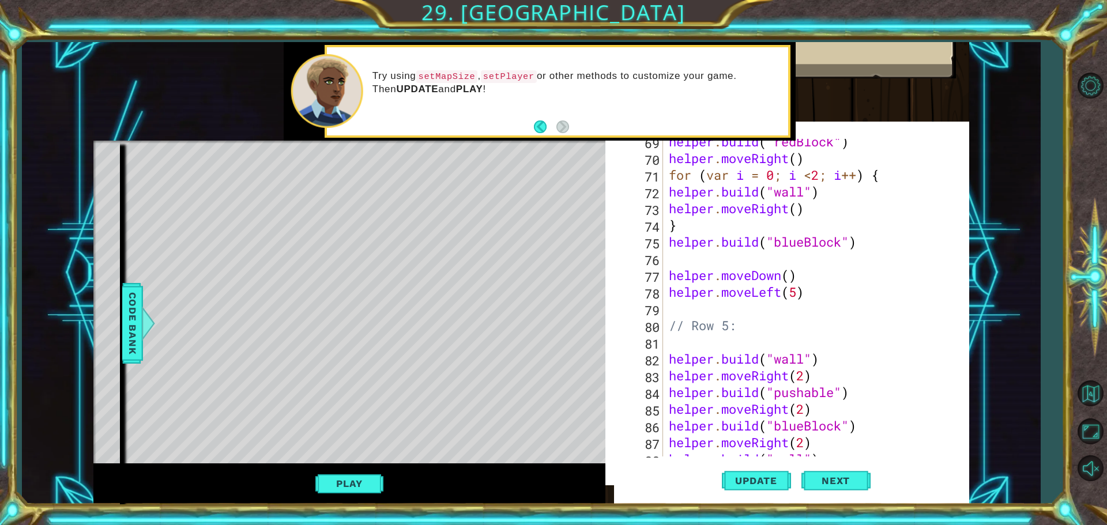
scroll to position [1211, 0]
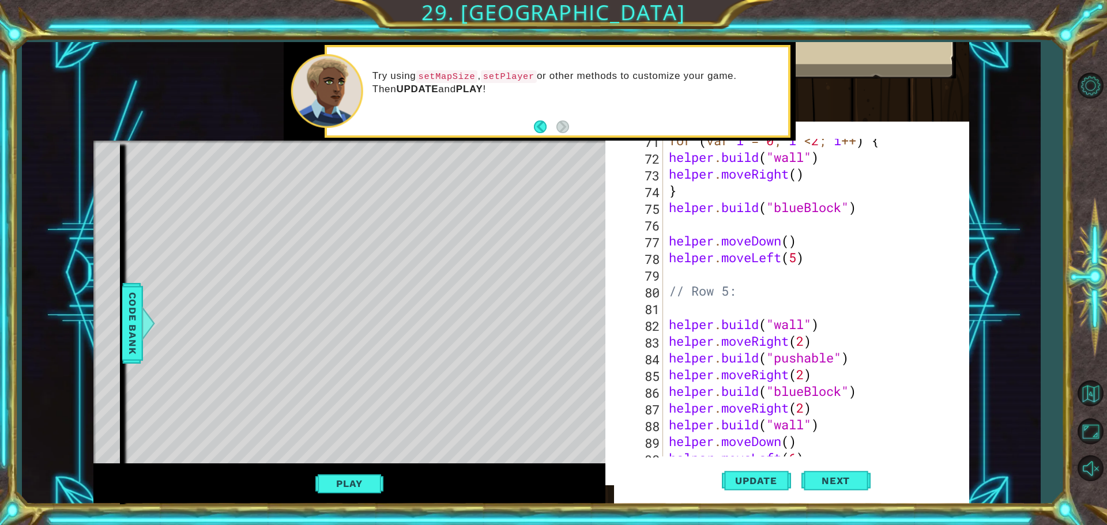
click at [803, 322] on div "for ( var i = 0 ; i < 2 ; i ++ ) { helper . build ( "wall" ) helper . moveRight…" at bounding box center [815, 307] width 296 height 351
click at [754, 485] on span "Update" at bounding box center [756, 481] width 65 height 12
click at [351, 496] on div "Play" at bounding box center [349, 484] width 512 height 41
click at [343, 492] on button "Play" at bounding box center [348, 484] width 67 height 22
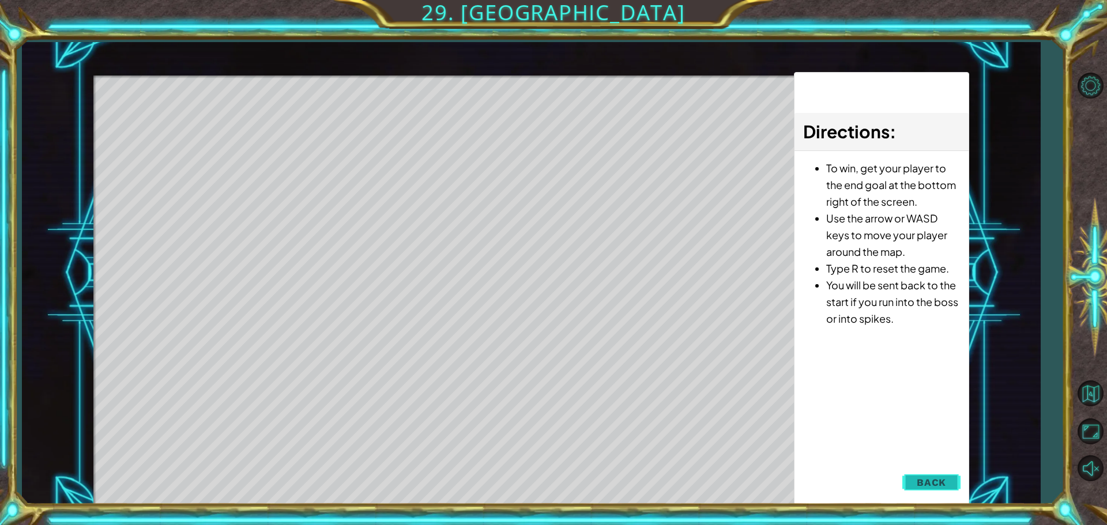
click at [944, 483] on span "Back" at bounding box center [931, 483] width 29 height 12
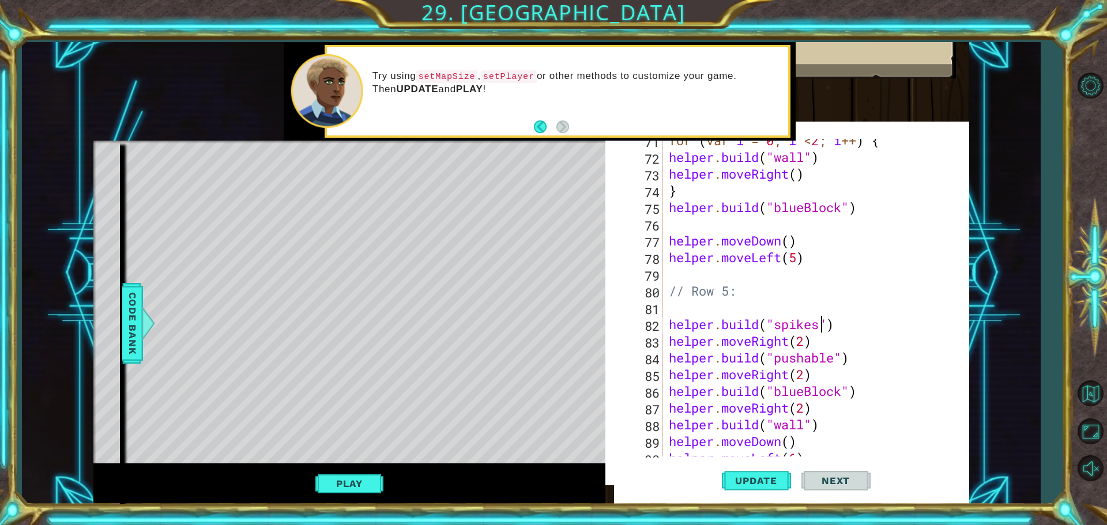
click at [821, 327] on div "for ( var i = 0 ; i < 2 ; i ++ ) { helper . build ( "wall" ) helper . moveRight…" at bounding box center [815, 307] width 296 height 351
click at [757, 491] on button "Update" at bounding box center [756, 481] width 69 height 46
click at [750, 496] on button "Update" at bounding box center [756, 481] width 69 height 46
click at [750, 492] on button "Update" at bounding box center [756, 481] width 69 height 46
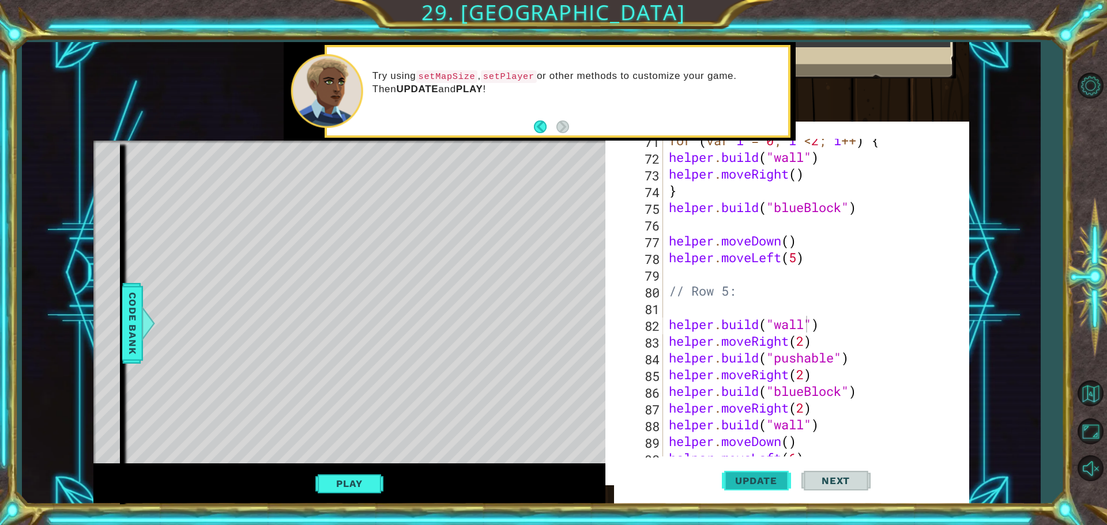
click at [748, 478] on span "Update" at bounding box center [756, 481] width 65 height 12
click at [359, 488] on button "Play" at bounding box center [348, 484] width 67 height 22
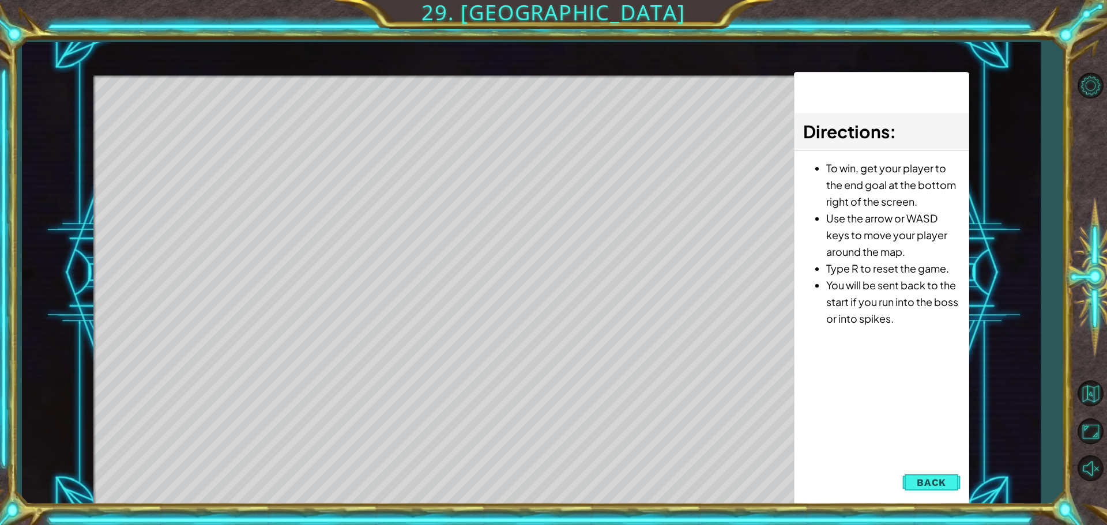
click at [908, 481] on button "Back" at bounding box center [931, 482] width 58 height 23
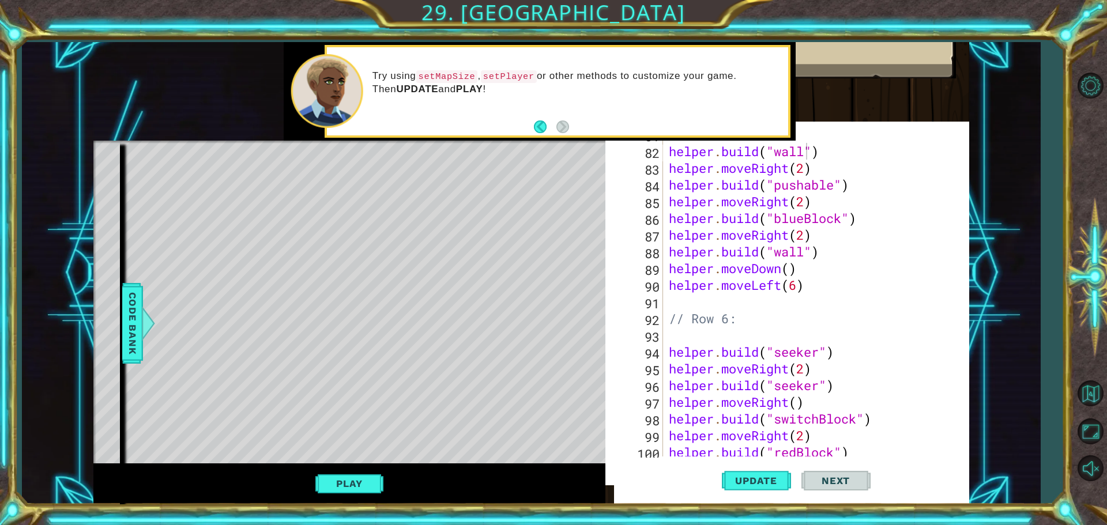
scroll to position [1418, 0]
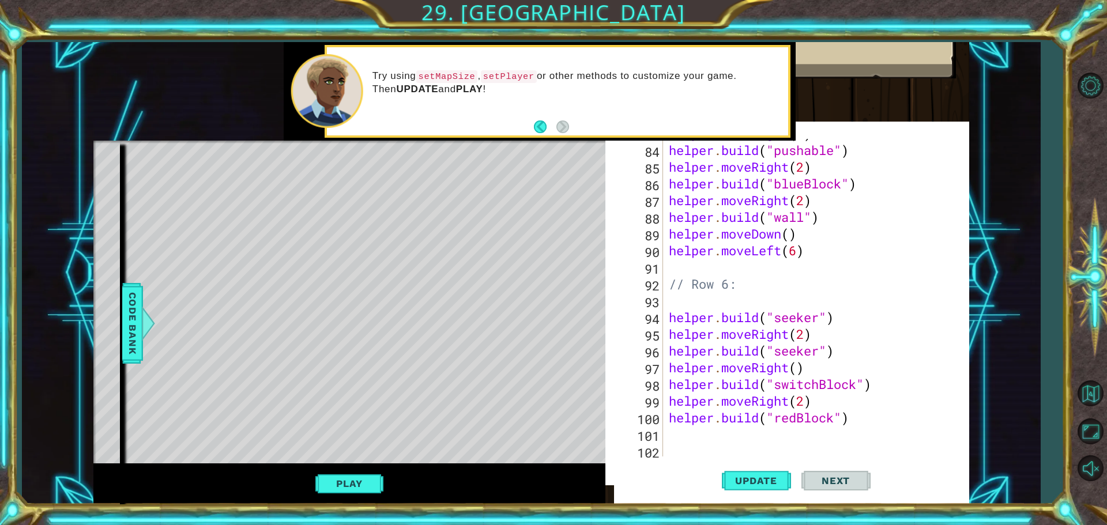
click at [803, 333] on div "helper . moveRight ( 2 ) helper . build ( "pushable" ) helper . moveRight ( 2 )…" at bounding box center [815, 300] width 296 height 351
click at [813, 334] on div "helper . moveRight ( 2 ) helper . build ( "pushable" ) helper . moveRight ( 2 )…" at bounding box center [815, 300] width 296 height 351
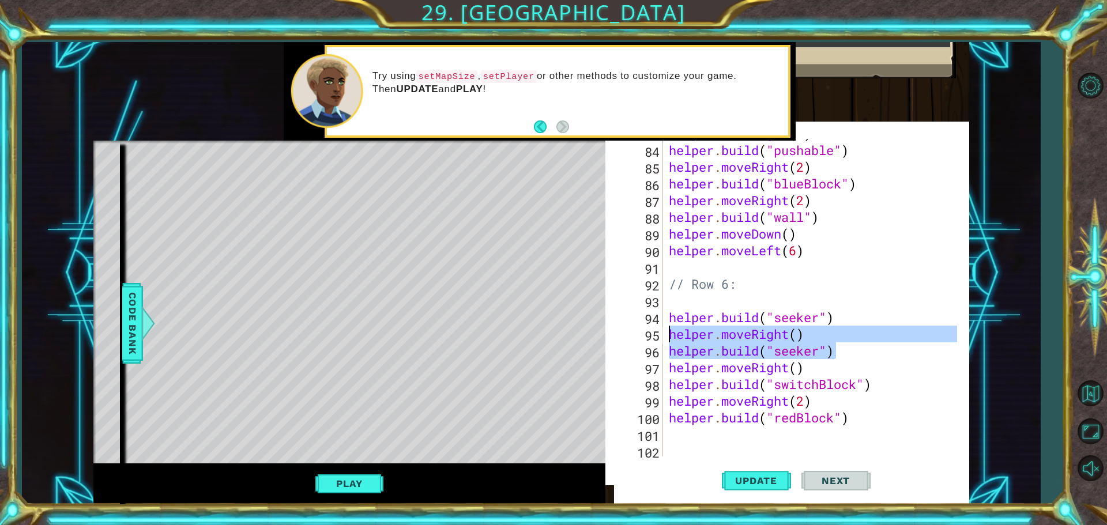
drag, startPoint x: 842, startPoint y: 350, endPoint x: 669, endPoint y: 334, distance: 173.2
click at [669, 334] on div "helper . moveRight ( 2 ) helper . build ( "pushable" ) helper . moveRight ( 2 )…" at bounding box center [815, 300] width 296 height 351
click at [862, 352] on div "helper . moveRight ( 2 ) helper . build ( "pushable" ) helper . moveRight ( 2 )…" at bounding box center [812, 298] width 291 height 318
type textarea "[DOMAIN_NAME]("seeker")"
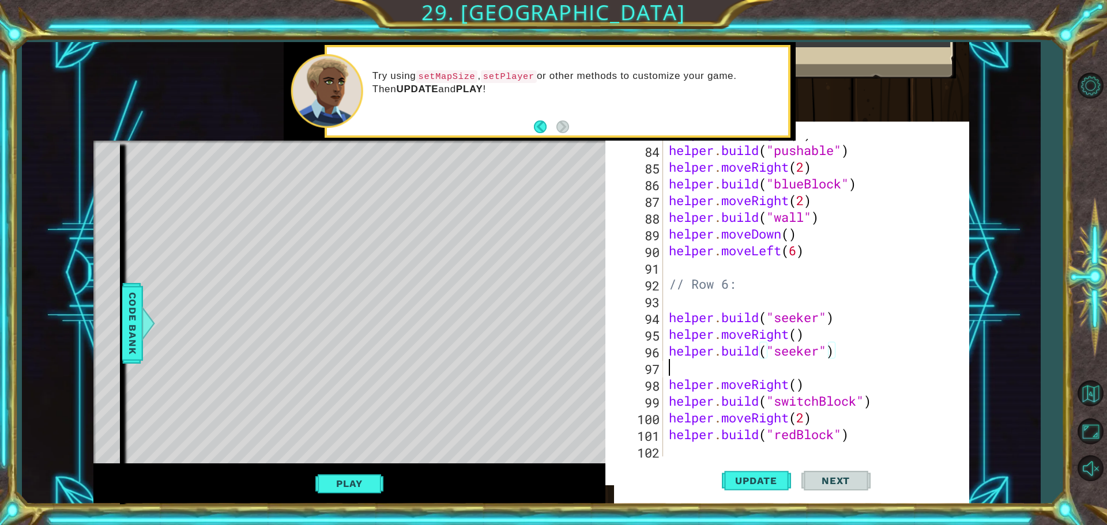
scroll to position [0, 0]
paste textarea "[DOMAIN_NAME]("seeker")"
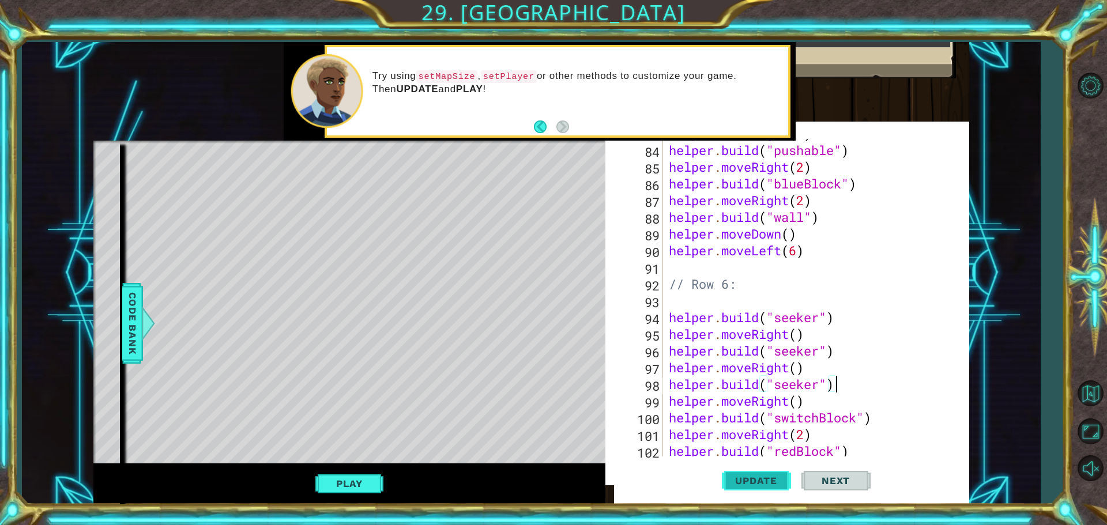
click at [770, 479] on span "Update" at bounding box center [756, 481] width 65 height 12
click at [366, 481] on button "Play" at bounding box center [348, 484] width 67 height 22
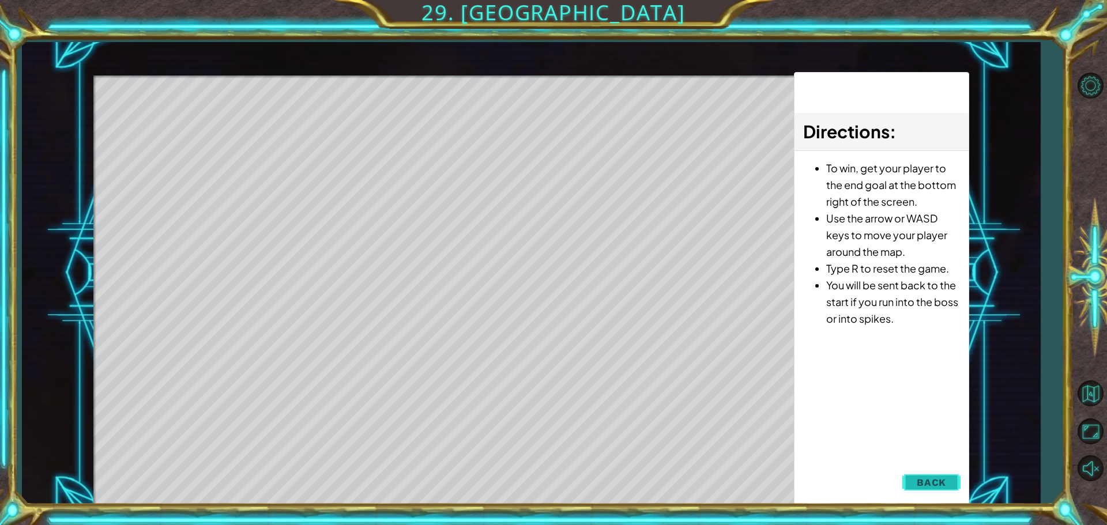
click at [936, 476] on button "Back" at bounding box center [931, 482] width 58 height 23
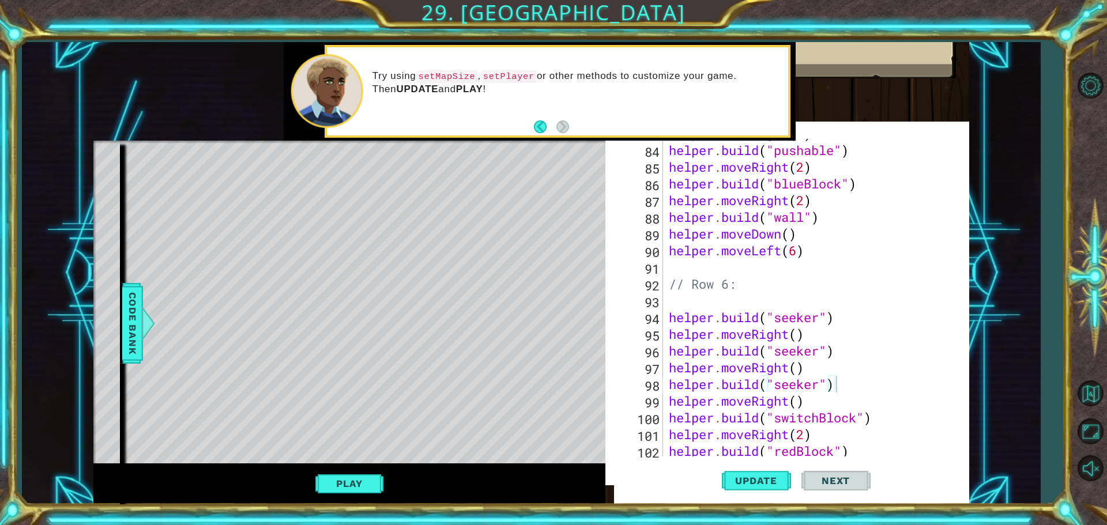
click at [356, 493] on button "Play" at bounding box center [348, 484] width 67 height 22
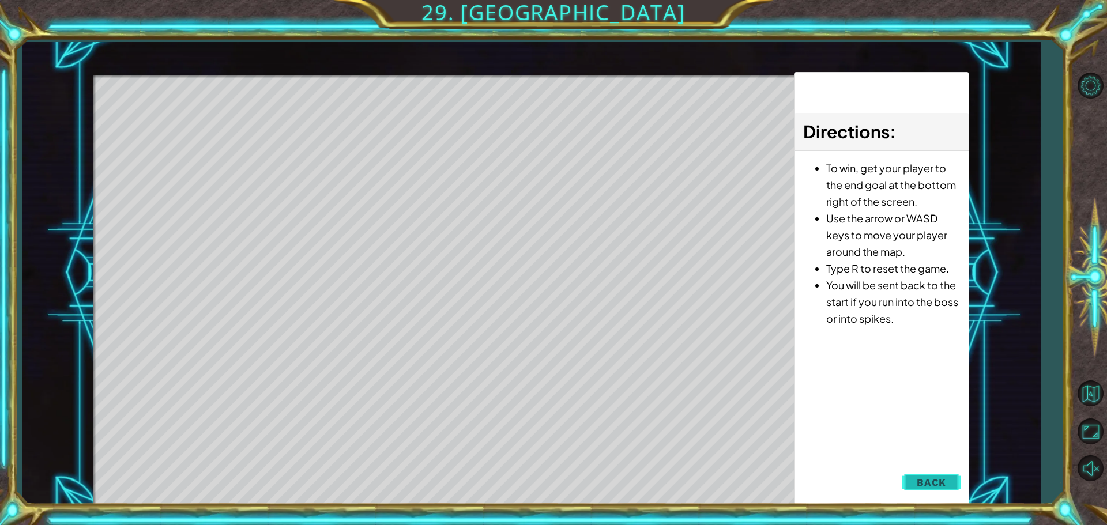
click at [930, 487] on span "Back" at bounding box center [931, 483] width 29 height 12
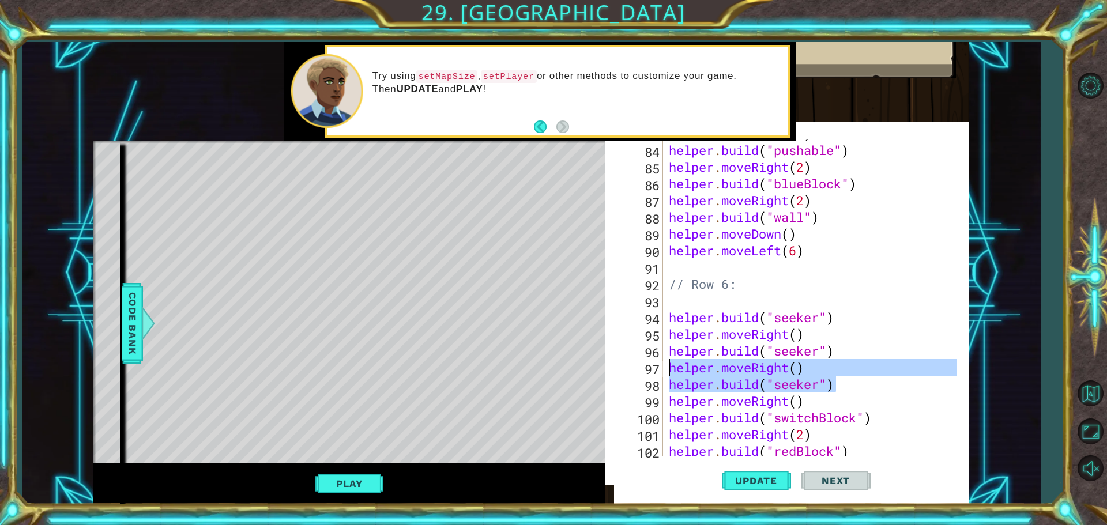
drag, startPoint x: 842, startPoint y: 386, endPoint x: 671, endPoint y: 363, distance: 173.4
click at [671, 363] on div "helper . moveRight ( 2 ) helper . build ( "pushable" ) helper . moveRight ( 2 )…" at bounding box center [815, 300] width 296 height 351
type textarea "helper.moveRight() [DOMAIN_NAME]("seeker")"
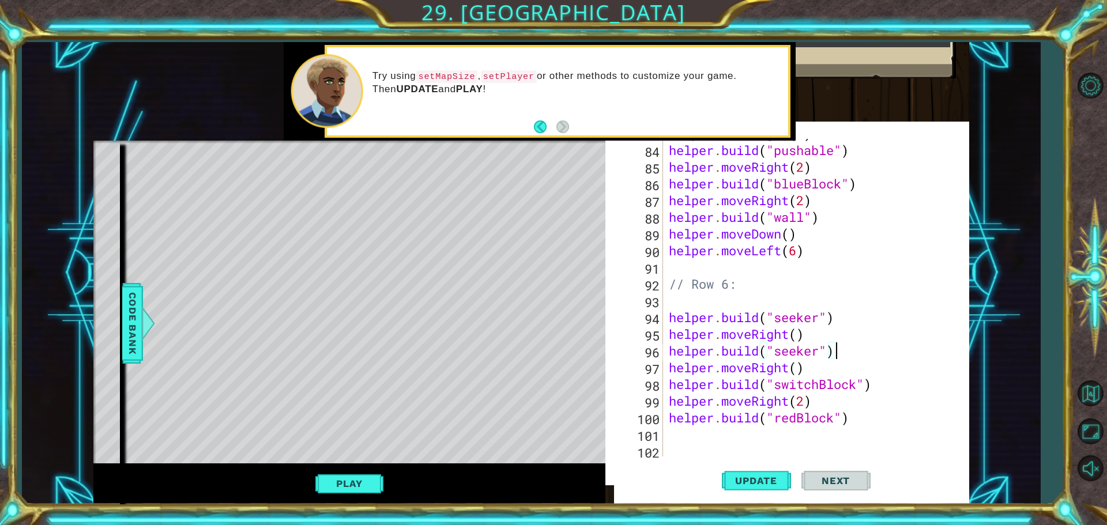
click at [799, 339] on div "helper . moveRight ( 2 ) helper . build ( "pushable" ) helper . moveRight ( 2 )…" at bounding box center [815, 300] width 296 height 351
click at [759, 472] on button "Update" at bounding box center [756, 481] width 69 height 46
click at [370, 480] on button "Play" at bounding box center [348, 484] width 67 height 22
click at [748, 487] on span "Update" at bounding box center [756, 481] width 65 height 12
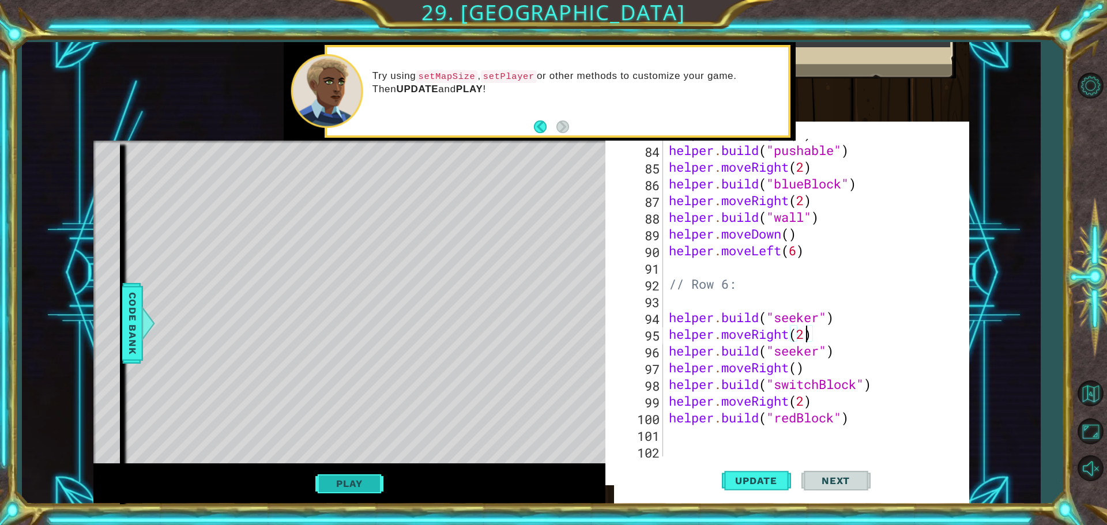
click at [341, 482] on button "Play" at bounding box center [348, 484] width 67 height 22
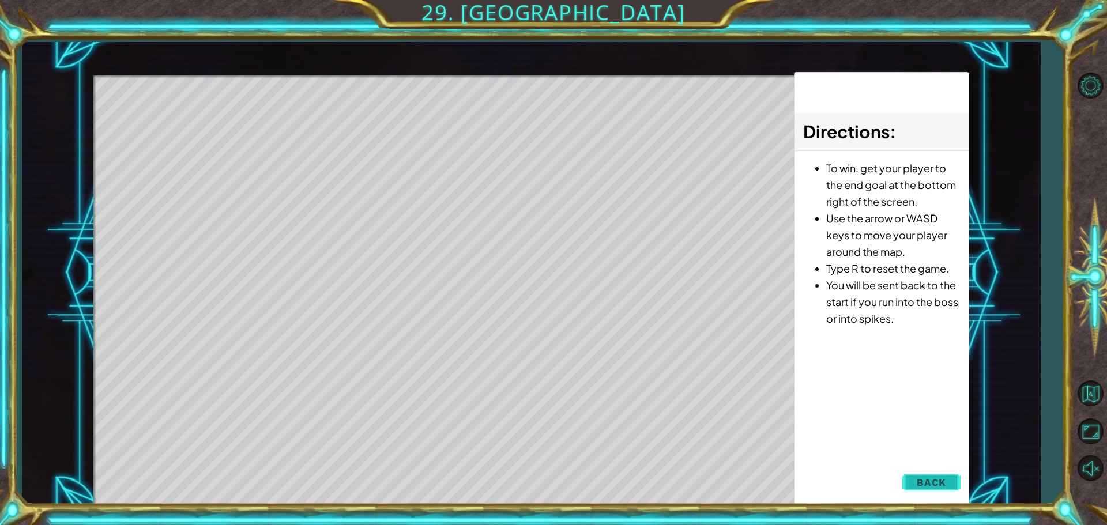
click at [916, 492] on button "Back" at bounding box center [931, 482] width 58 height 23
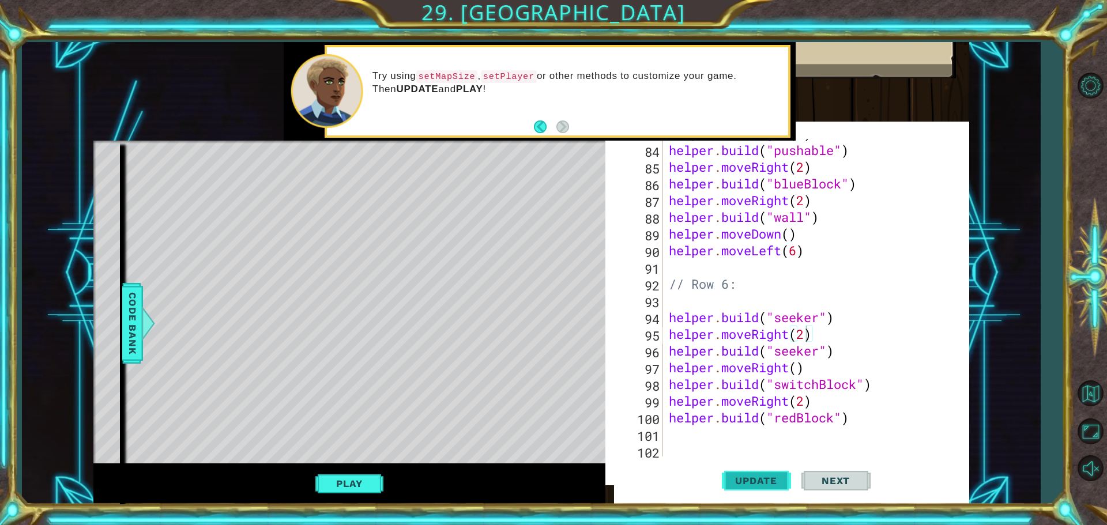
click at [759, 473] on button "Update" at bounding box center [756, 481] width 69 height 46
click at [344, 480] on button "Play" at bounding box center [348, 484] width 67 height 22
click at [362, 487] on button "Play" at bounding box center [348, 484] width 67 height 22
click at [770, 485] on span "Update" at bounding box center [756, 481] width 65 height 12
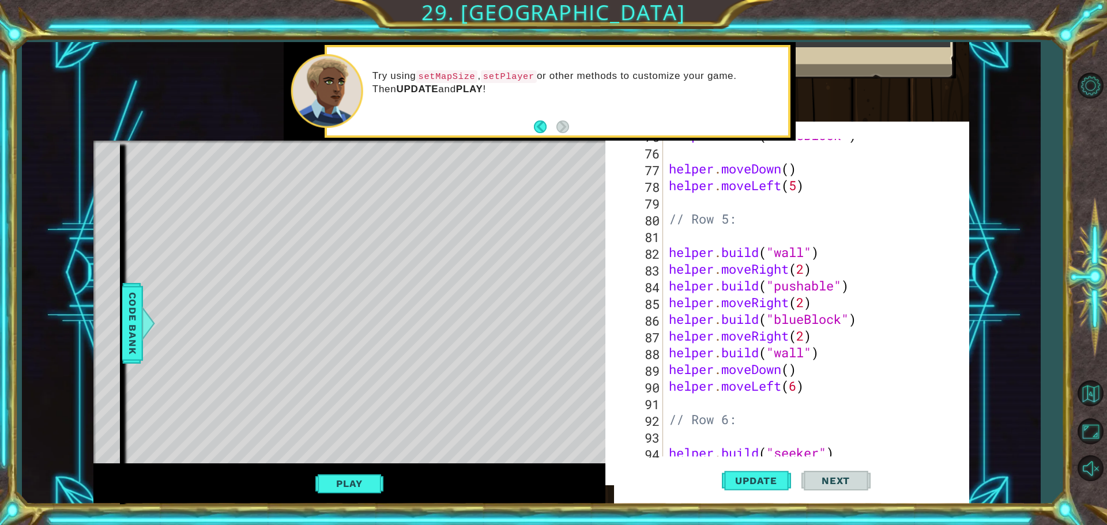
scroll to position [1318, 0]
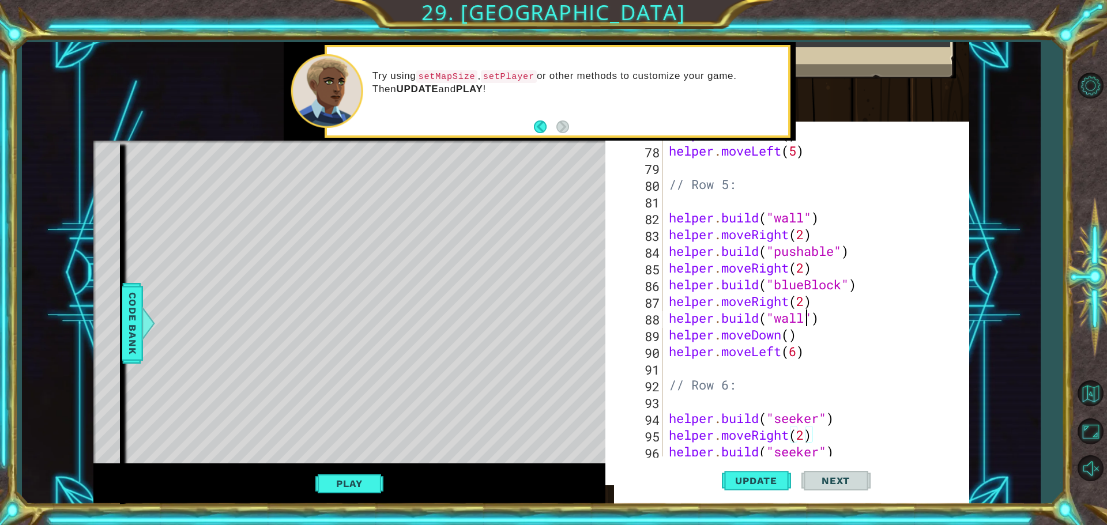
click at [806, 315] on div "helper . moveDown ( ) helper . moveLeft ( 5 ) // Row 5: helper . build ( "wall"…" at bounding box center [815, 301] width 296 height 351
type textarea "[DOMAIN_NAME]("Red")"
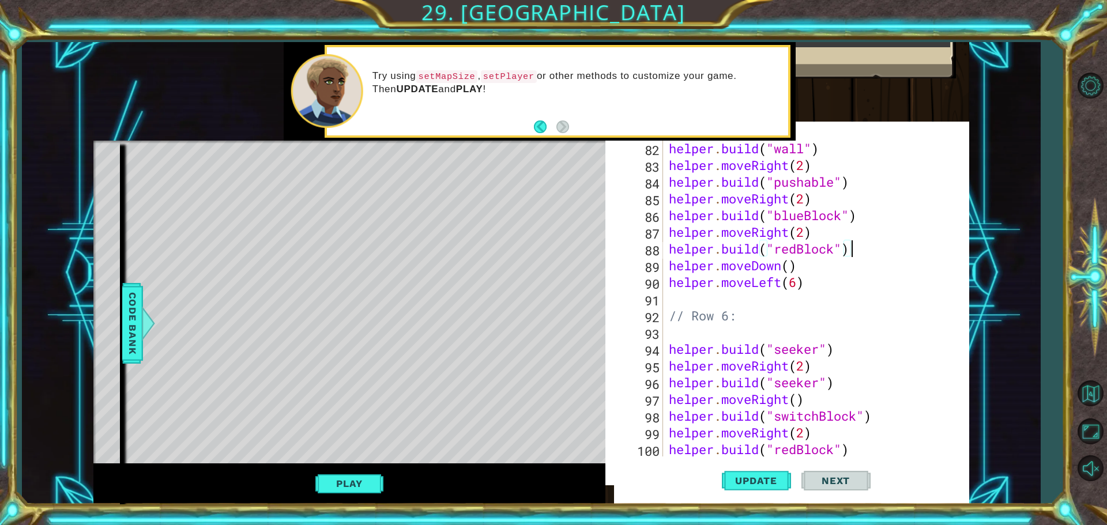
scroll to position [1421, 0]
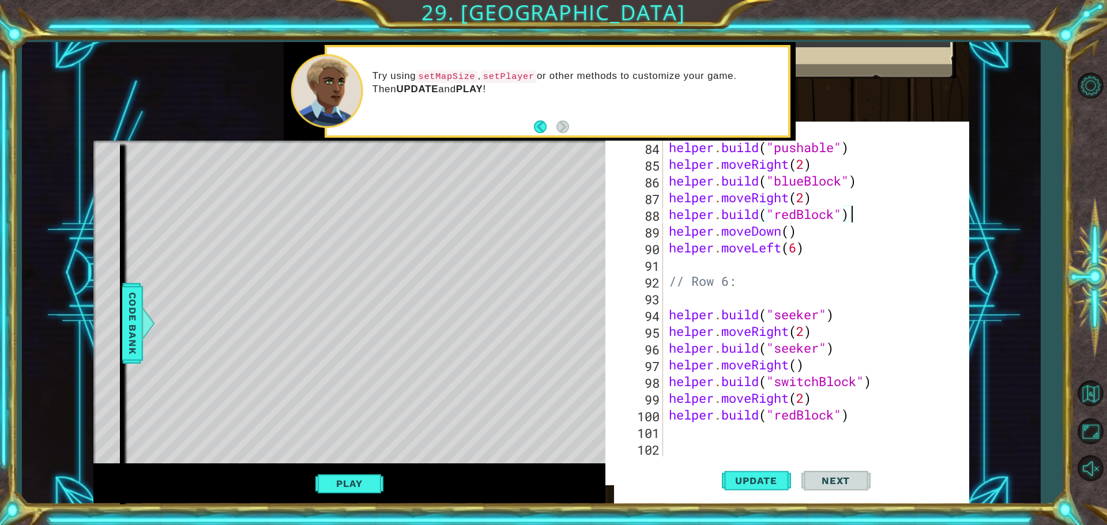
click at [832, 413] on div "helper . build ( "pushable" ) helper . moveRight ( 2 ) helper . build ( "blueBl…" at bounding box center [815, 314] width 296 height 351
click at [834, 413] on div "helper . build ( "pushable" ) helper . moveRight ( 2 ) helper . build ( "blueBl…" at bounding box center [815, 314] width 296 height 351
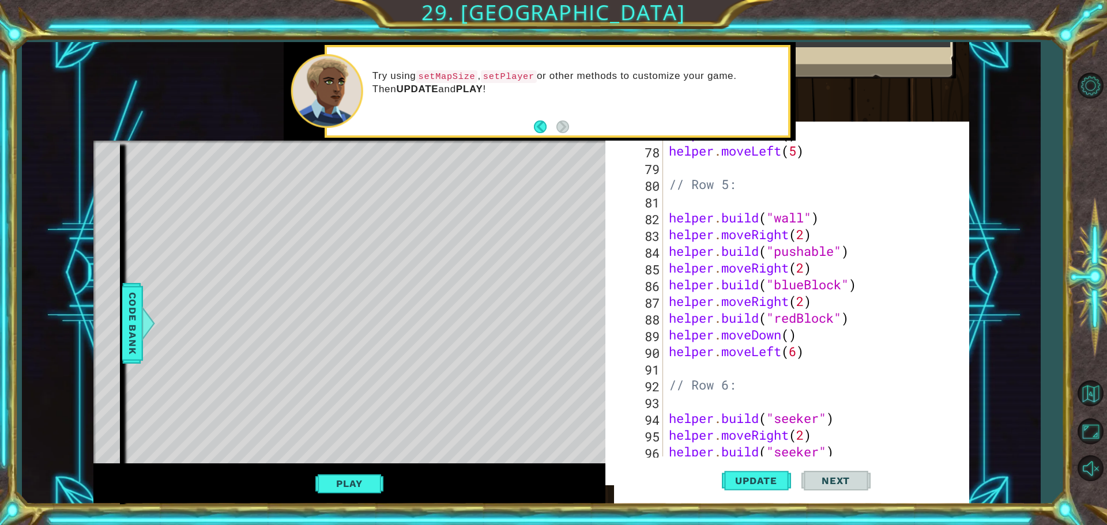
scroll to position [1318, 0]
click at [760, 479] on span "Update" at bounding box center [756, 481] width 65 height 12
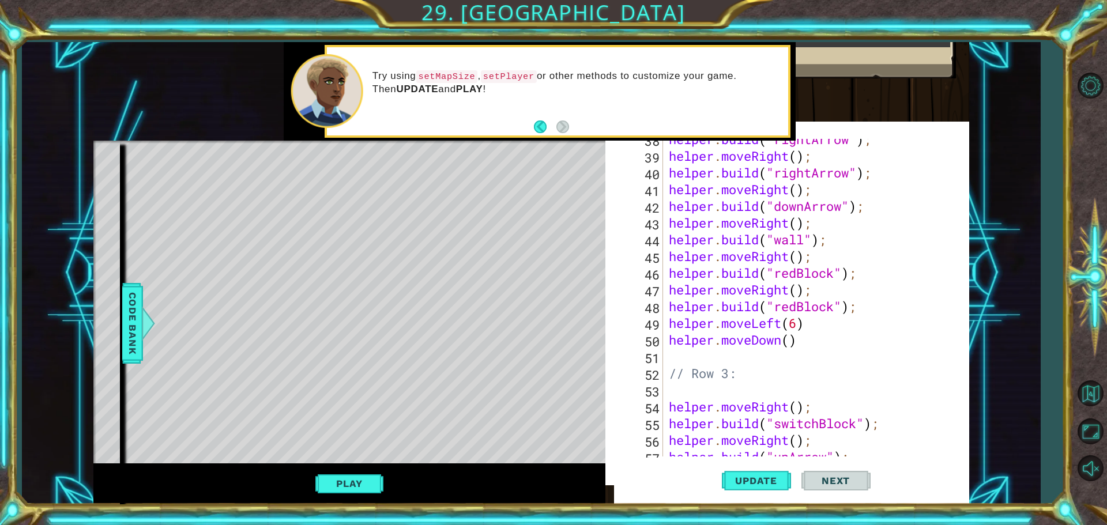
scroll to position [660, 0]
click at [834, 308] on div "helper . build ( "rightArrow" ) ; helper . moveRight ( ) ; helper . build ( "ri…" at bounding box center [815, 306] width 296 height 351
click at [796, 300] on div "helper . build ( "rightArrow" ) ; helper . moveRight ( ) ; helper . build ( "ri…" at bounding box center [815, 306] width 296 height 351
click at [765, 484] on span "Update" at bounding box center [756, 481] width 65 height 12
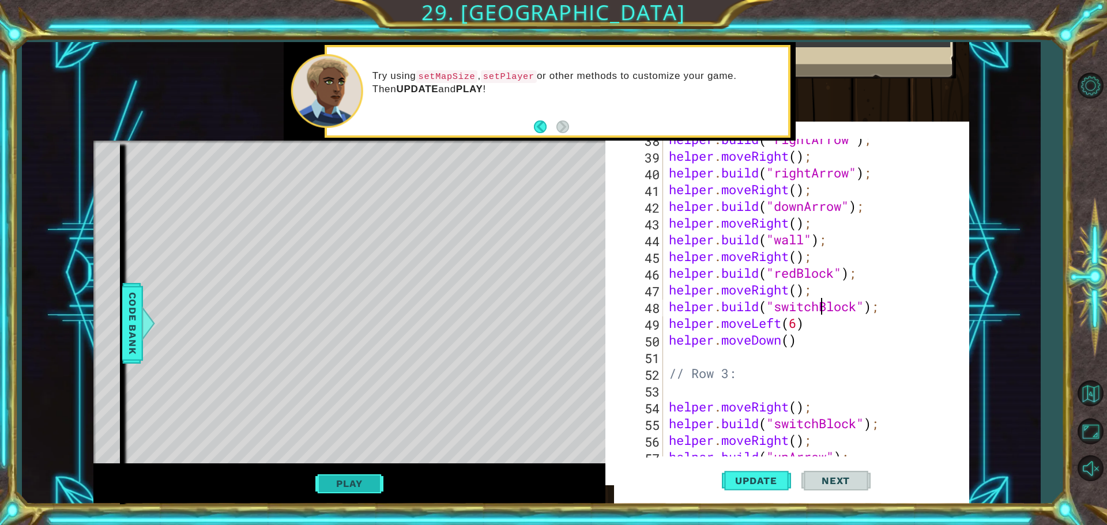
click at [348, 480] on button "Play" at bounding box center [348, 484] width 67 height 22
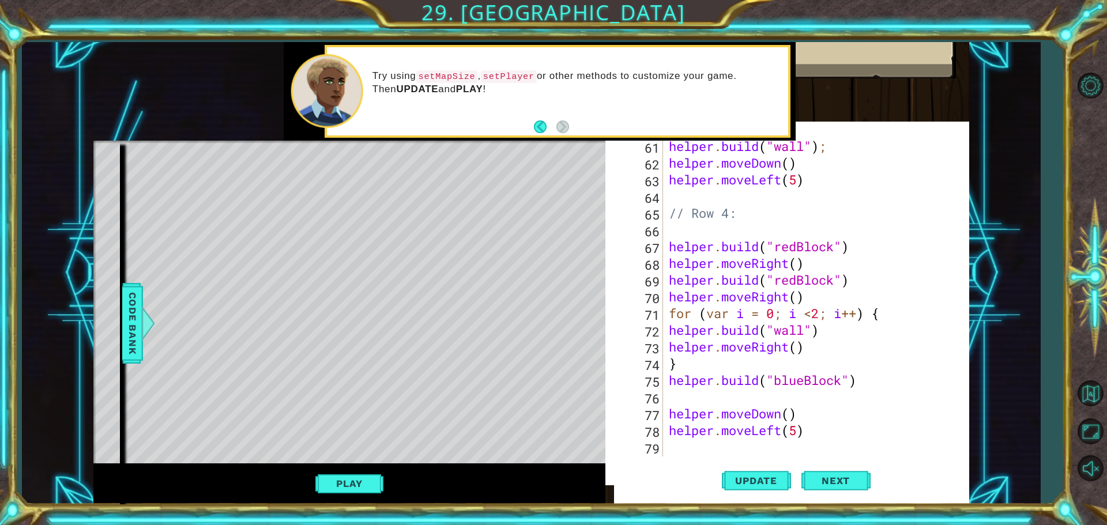
scroll to position [0, 0]
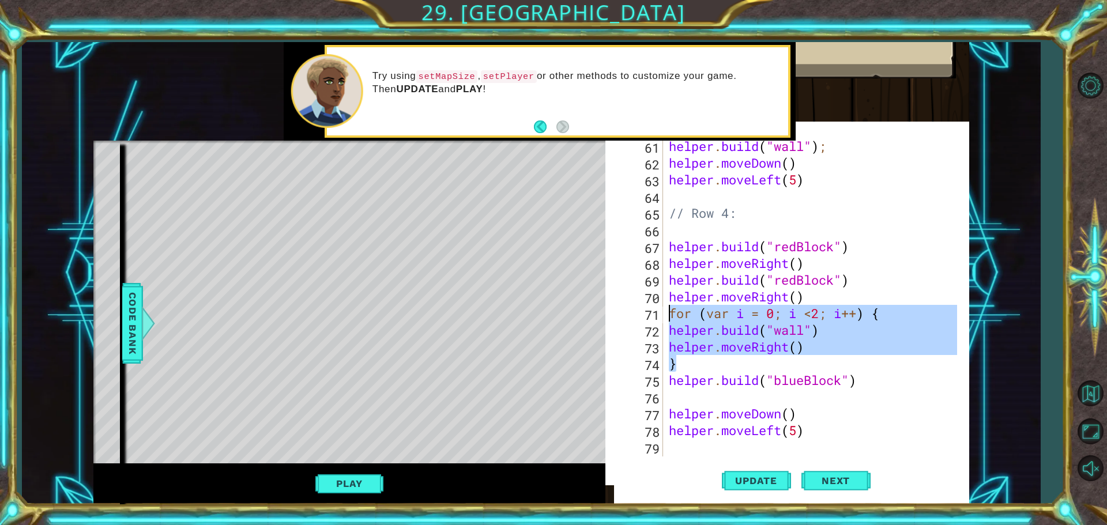
drag, startPoint x: 712, startPoint y: 368, endPoint x: 668, endPoint y: 314, distance: 68.9
click at [668, 314] on div "helper . build ( "wall" ) ; helper . moveDown ( ) helper . moveLeft ( 5 ) // Ro…" at bounding box center [815, 313] width 296 height 351
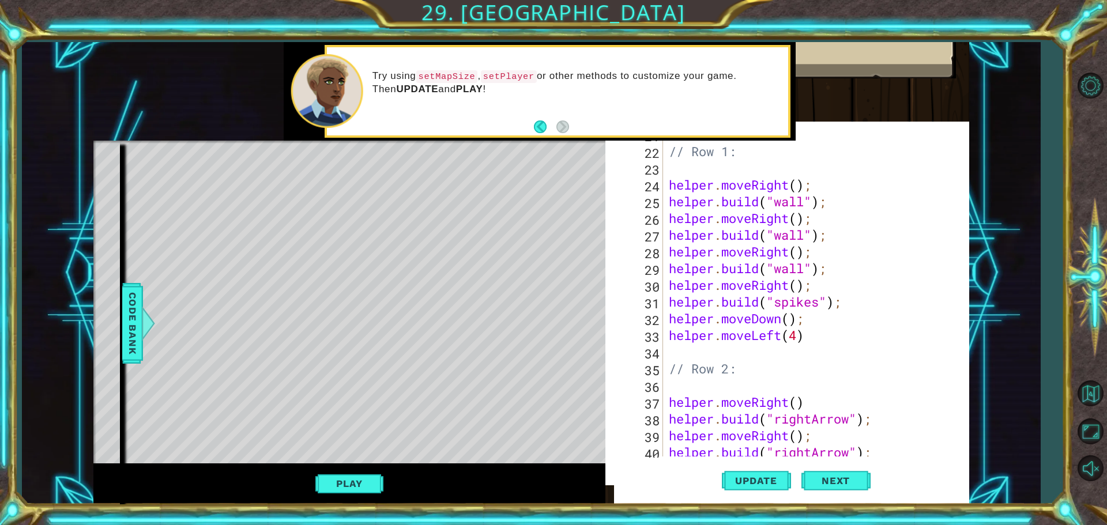
scroll to position [346, 0]
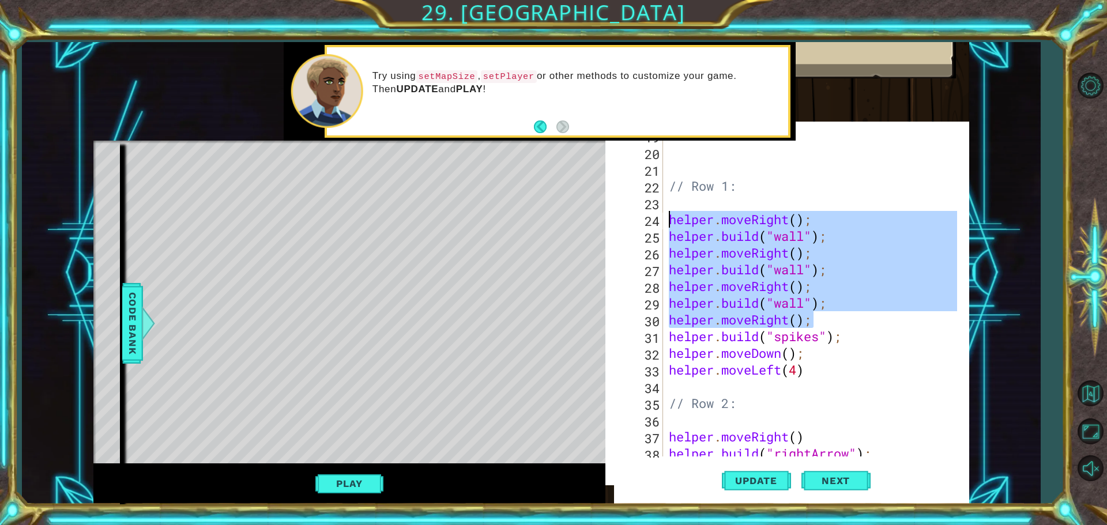
drag, startPoint x: 816, startPoint y: 322, endPoint x: 665, endPoint y: 212, distance: 187.4
click at [665, 212] on div "for (var i = 0; i <2; i++) { [DOMAIN_NAME]("wall") 19 20 21 22 23 24 25 26 27 2…" at bounding box center [794, 298] width 343 height 318
paste textarea "}"
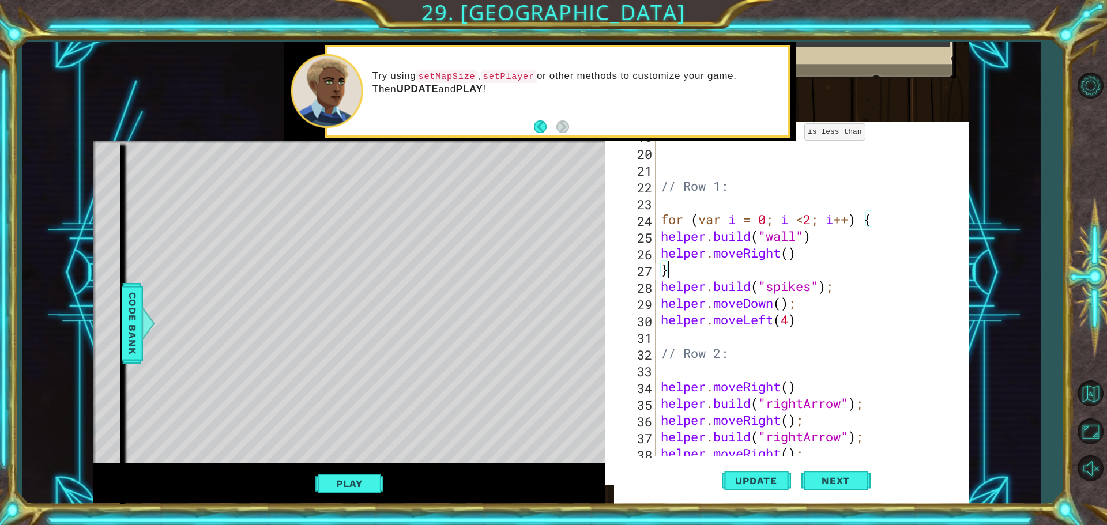
click at [811, 220] on div "// Row 1: for ( var i = 0 ; i < 2 ; i ++ ) { helper . build ( "wall" ) helper .…" at bounding box center [810, 302] width 304 height 351
click at [762, 475] on span "Update" at bounding box center [756, 481] width 65 height 12
click at [761, 479] on span "Update" at bounding box center [756, 481] width 65 height 12
type textarea "for (var i = 0; i <3; i++) {"
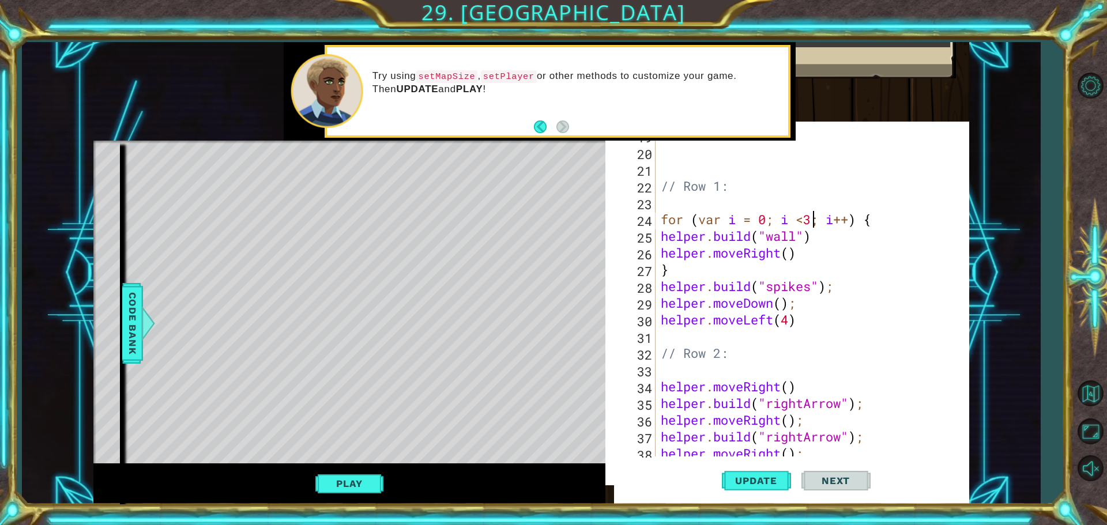
drag, startPoint x: 660, startPoint y: 202, endPoint x: 673, endPoint y: 205, distance: 13.5
click at [663, 204] on div "// Row 1: for ( var i = 0 ; i < 3 ; i ++ ) { helper . build ( "wall" ) helper .…" at bounding box center [810, 302] width 304 height 351
click at [764, 475] on button "Update" at bounding box center [756, 481] width 69 height 46
click at [744, 192] on div "// Row 1: helper . moveRight ( ) for ( var i = 0 ; i < 3 ; i ++ ) { helper . bu…" at bounding box center [810, 302] width 304 height 351
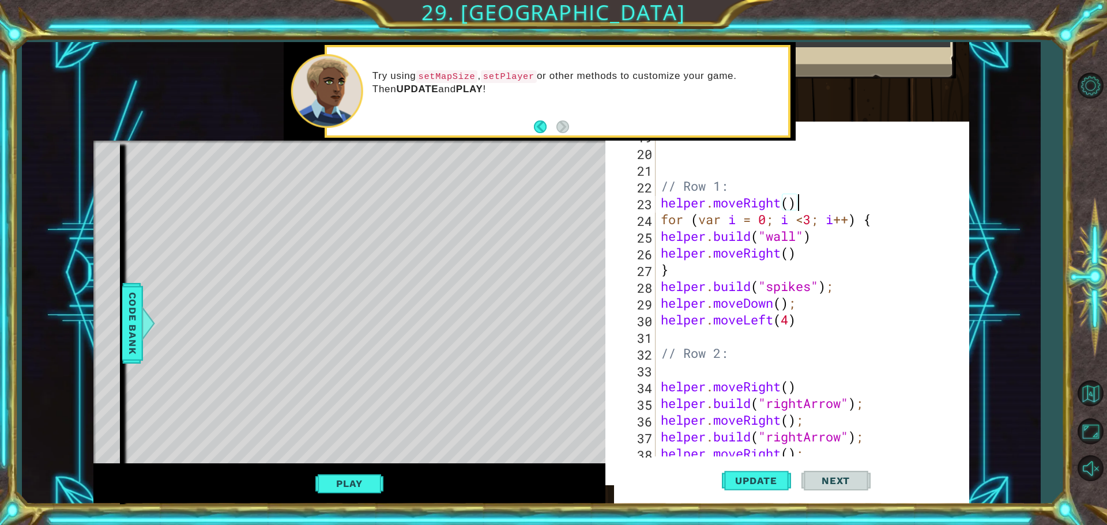
type textarea "// Row 1:"
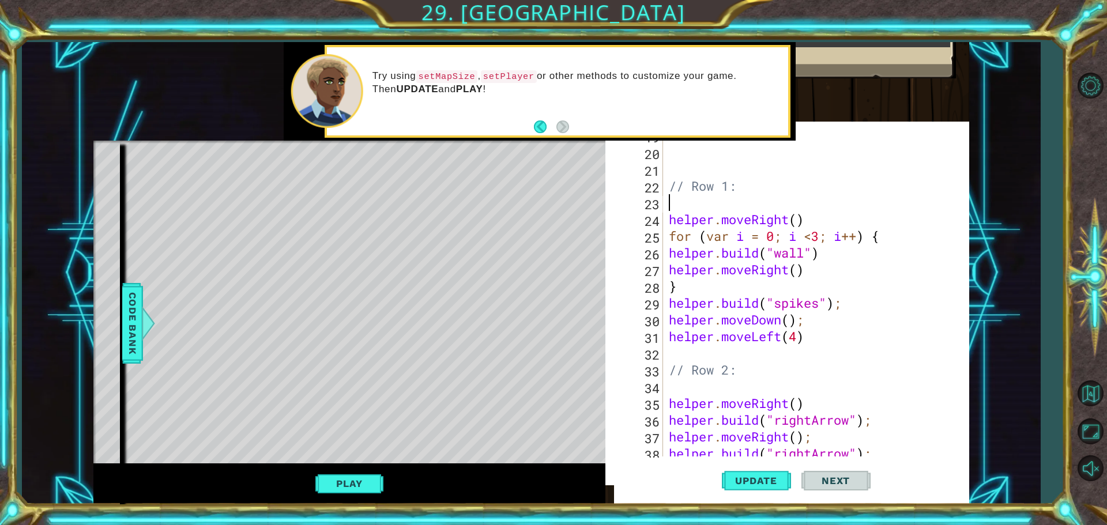
click at [803, 219] on div "// Row 1: helper . moveRight ( ) for ( var i = 0 ; i < 3 ; i ++ ) { helper . bu…" at bounding box center [815, 302] width 296 height 351
type textarea "helper.moveRight()"
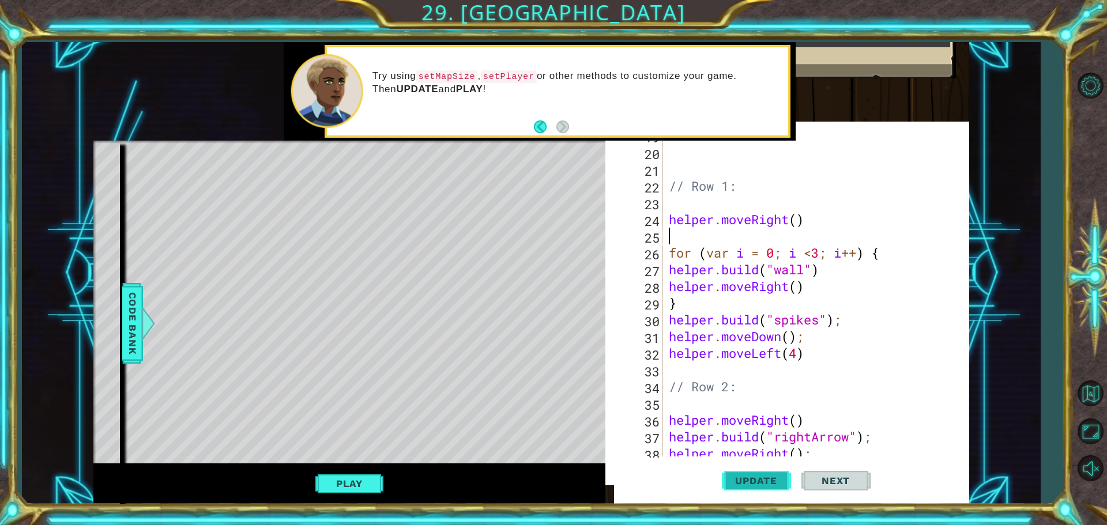
click at [752, 480] on span "Update" at bounding box center [756, 481] width 65 height 12
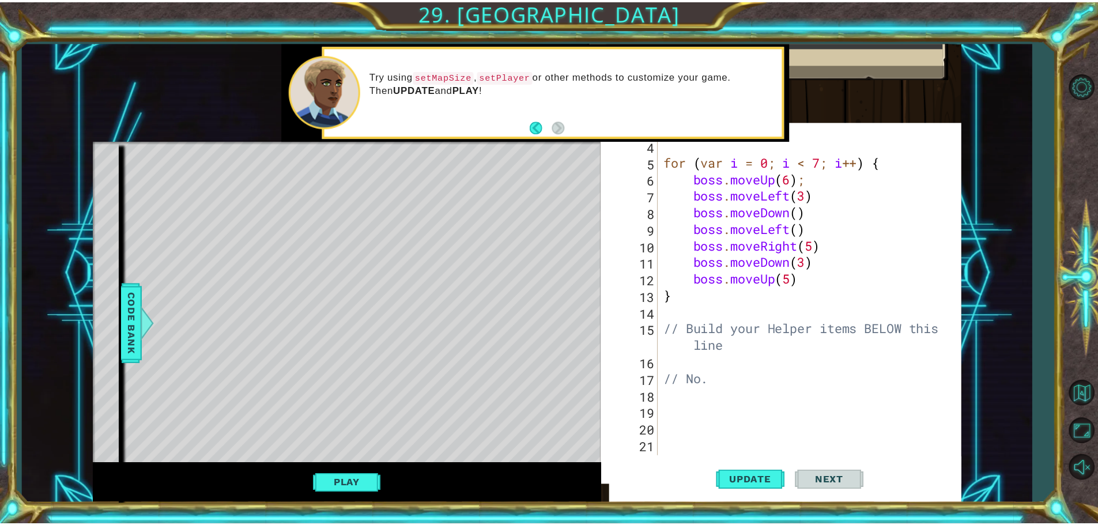
scroll to position [242, 0]
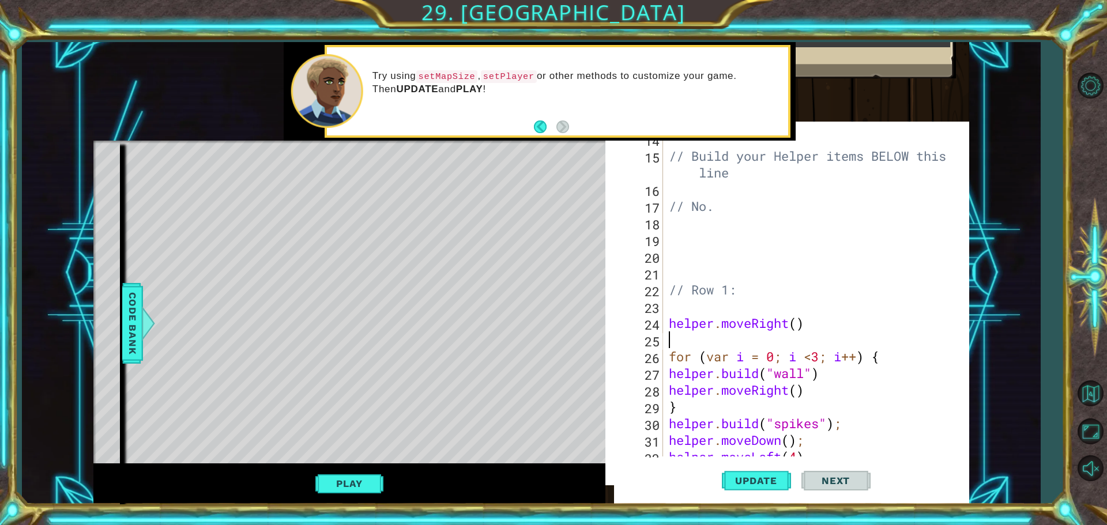
click at [369, 490] on button "Play" at bounding box center [348, 484] width 67 height 22
click at [832, 483] on span "Next" at bounding box center [835, 481] width 51 height 12
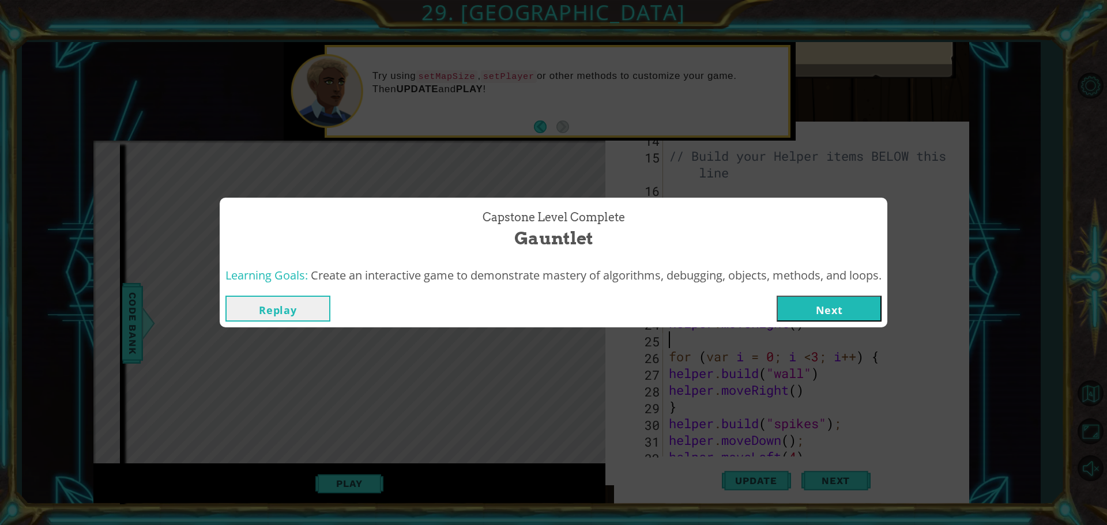
click at [827, 305] on button "Next" at bounding box center [829, 309] width 105 height 26
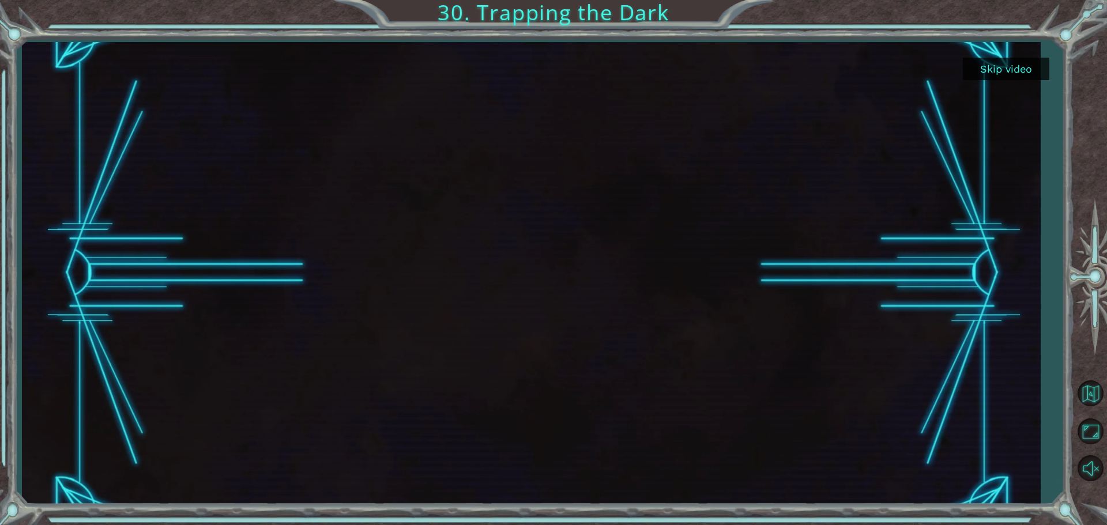
click at [1000, 75] on button "Skip video" at bounding box center [1006, 69] width 86 height 22
click at [1004, 66] on button "Skip video" at bounding box center [1006, 69] width 86 height 22
click at [984, 75] on button "Skip video" at bounding box center [1006, 69] width 86 height 22
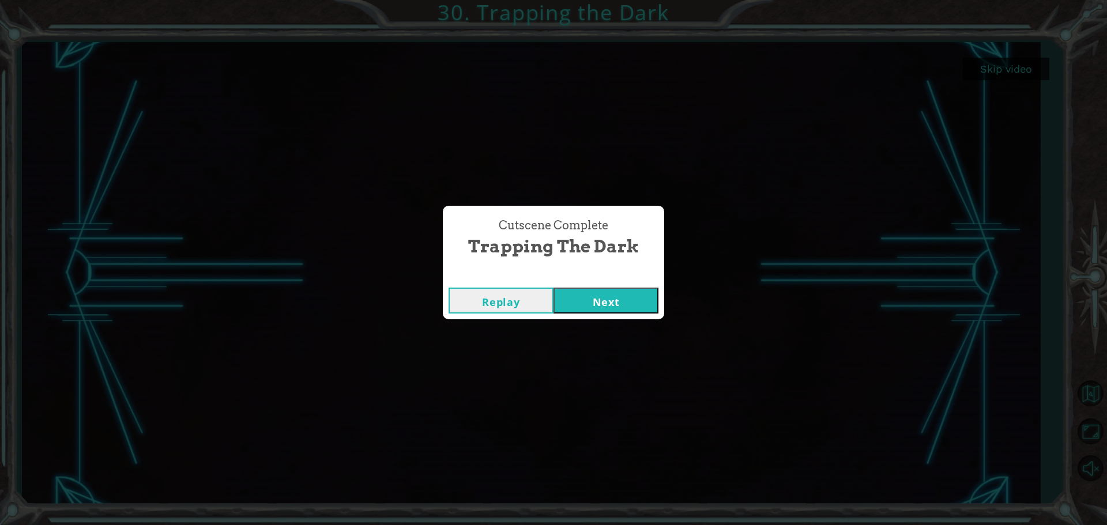
click at [590, 315] on div "Replay Next" at bounding box center [553, 300] width 221 height 37
click at [610, 304] on button "Next" at bounding box center [606, 301] width 105 height 26
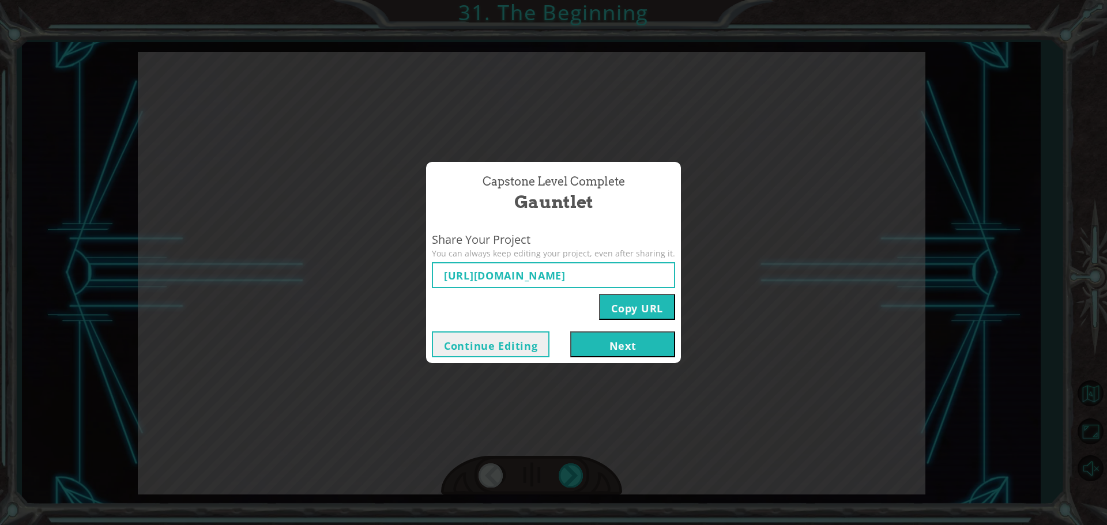
click at [634, 339] on button "Next" at bounding box center [622, 345] width 105 height 26
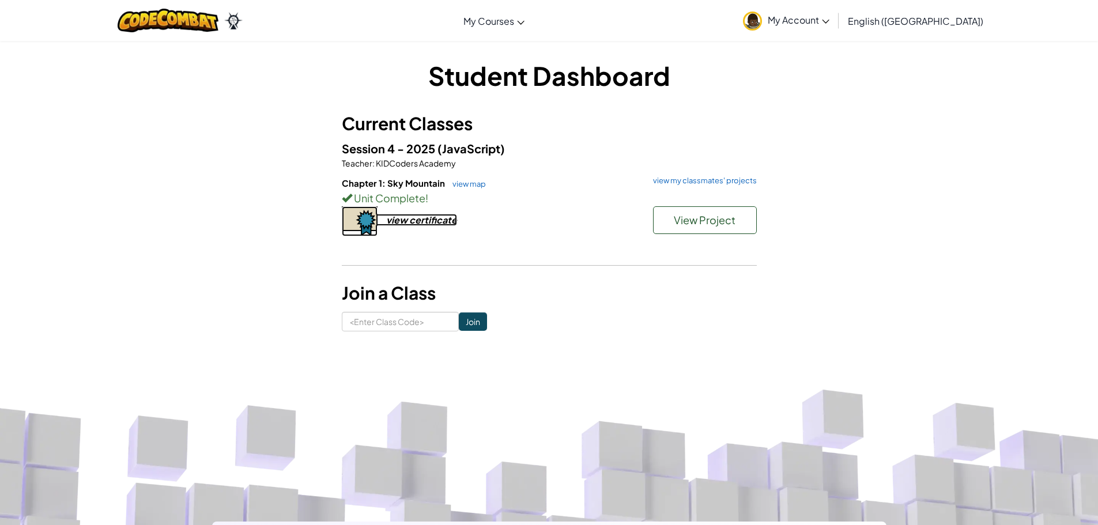
click at [419, 218] on div "view certificate" at bounding box center [421, 220] width 71 height 12
